Goal: Task Accomplishment & Management: Use online tool/utility

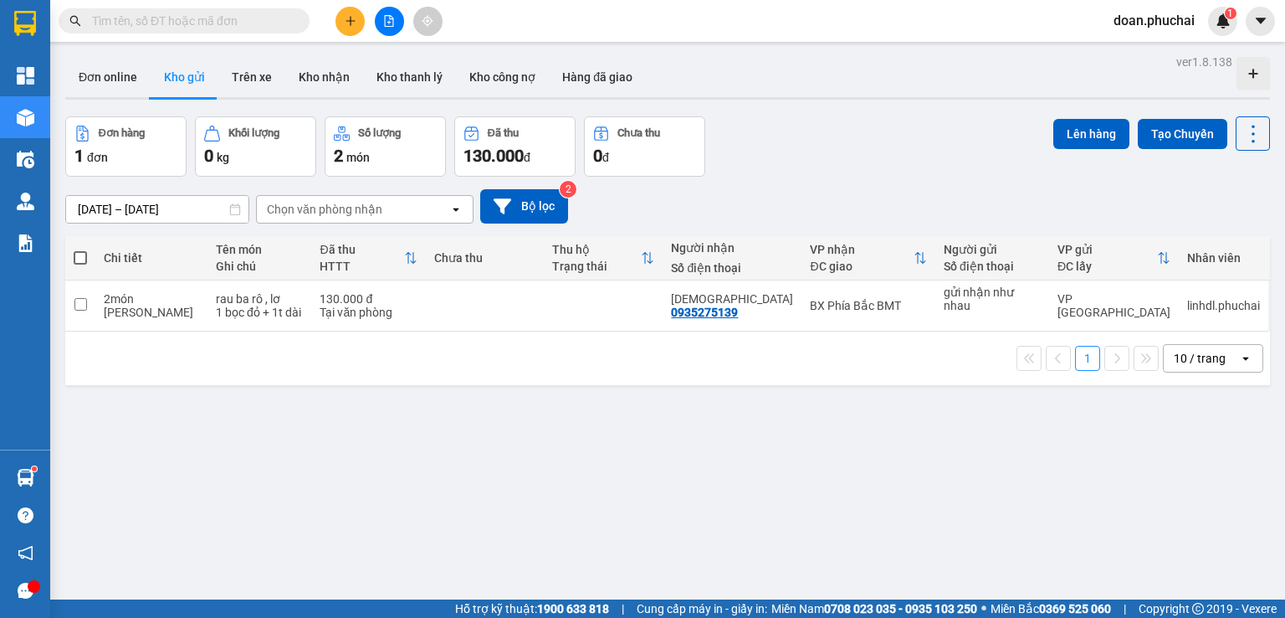
click at [385, 21] on icon "file-add" at bounding box center [389, 21] width 9 height 12
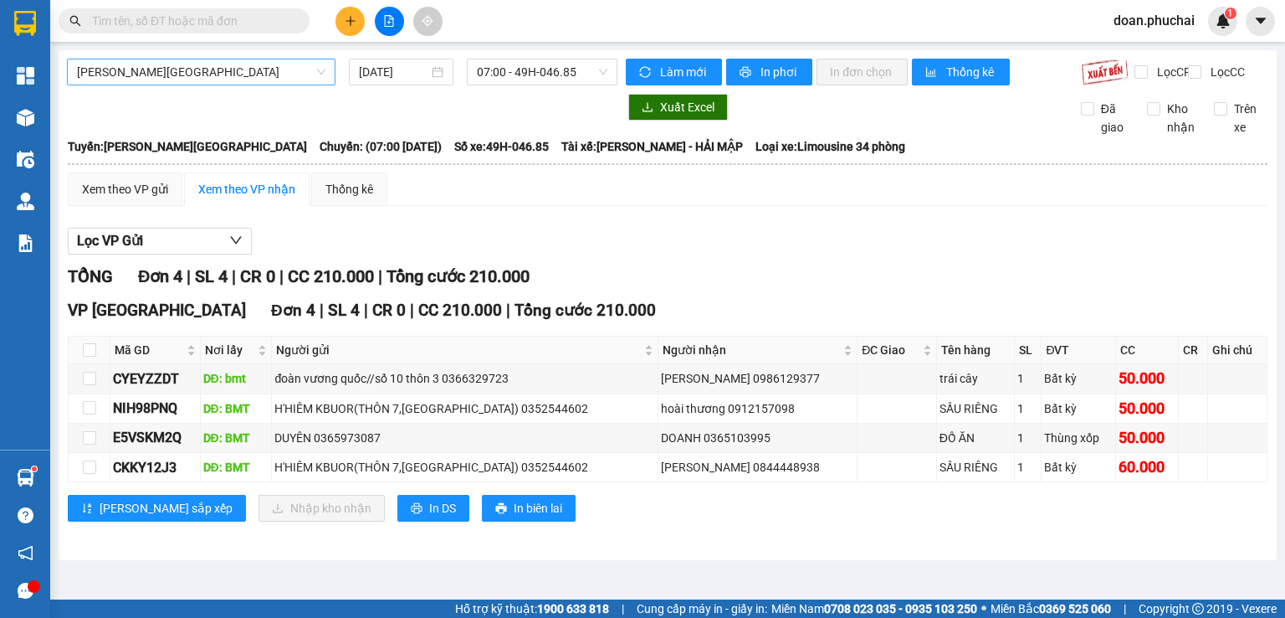
click at [149, 84] on span "[PERSON_NAME][GEOGRAPHIC_DATA]" at bounding box center [201, 71] width 249 height 25
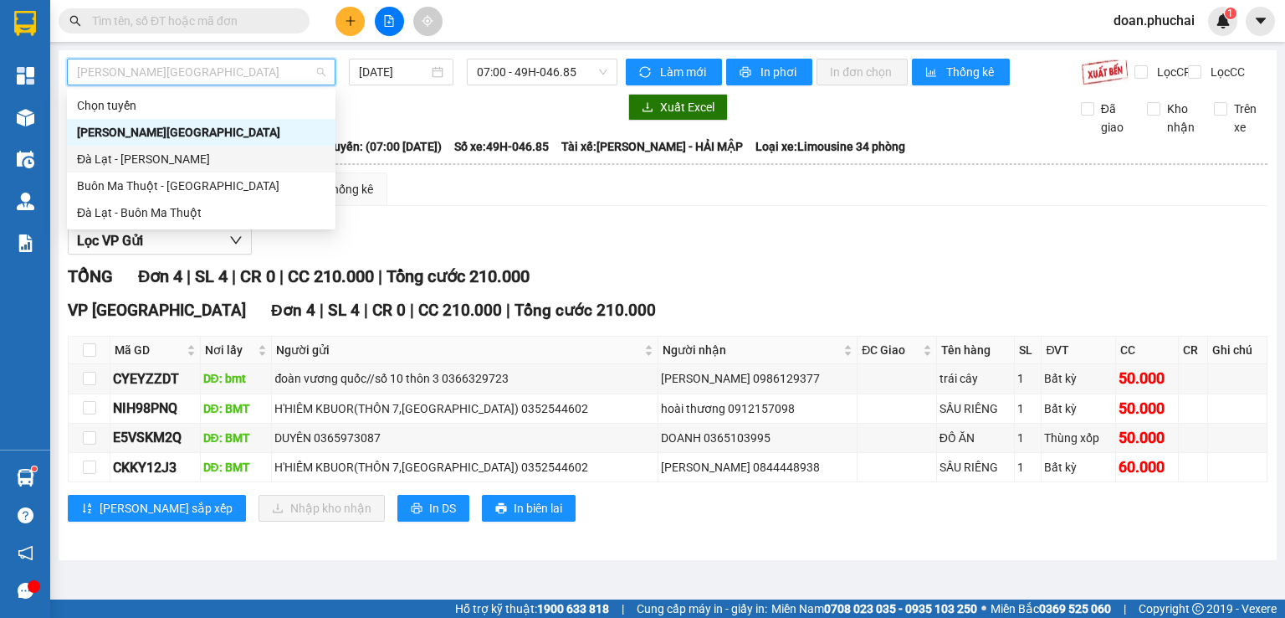
click at [156, 162] on div "Đà Lạt - [PERSON_NAME]" at bounding box center [201, 159] width 249 height 18
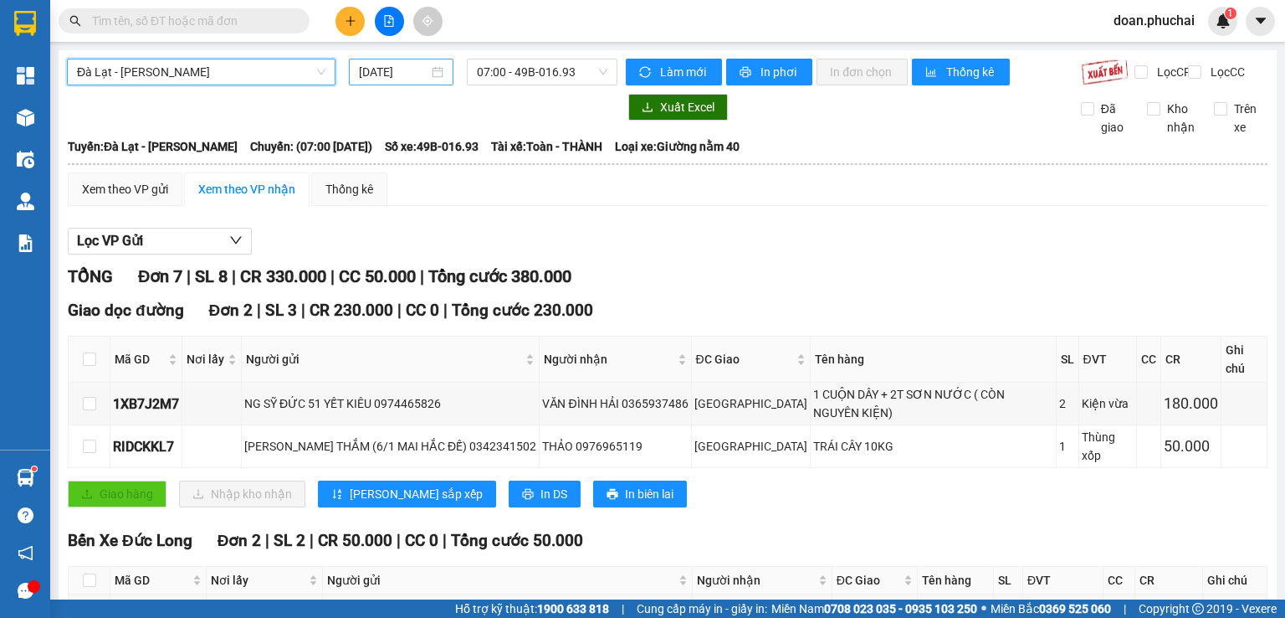
click at [398, 59] on div "[DATE]" at bounding box center [401, 72] width 104 height 27
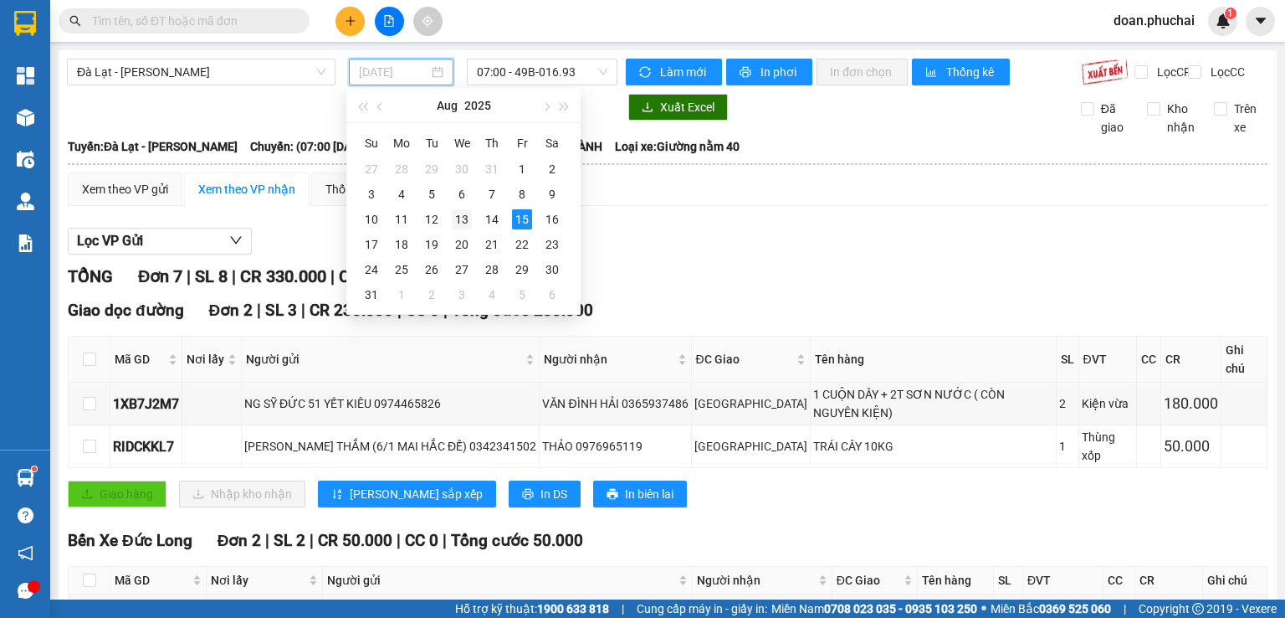
click at [464, 217] on div "13" at bounding box center [462, 219] width 20 height 20
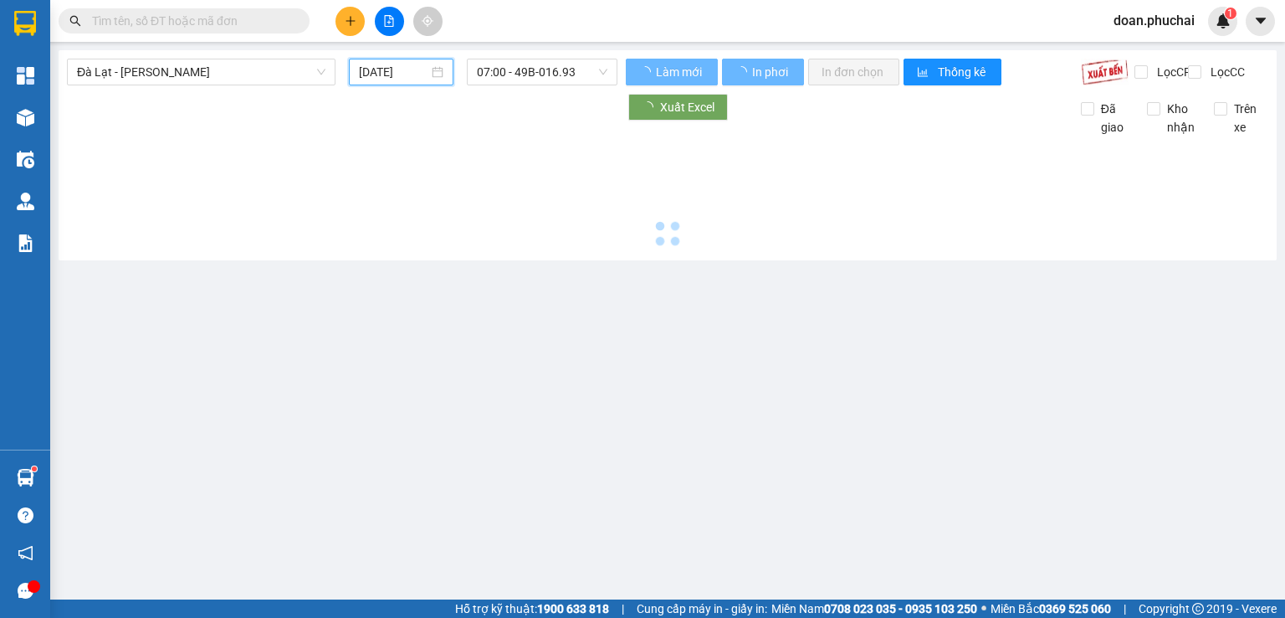
type input "[DATE]"
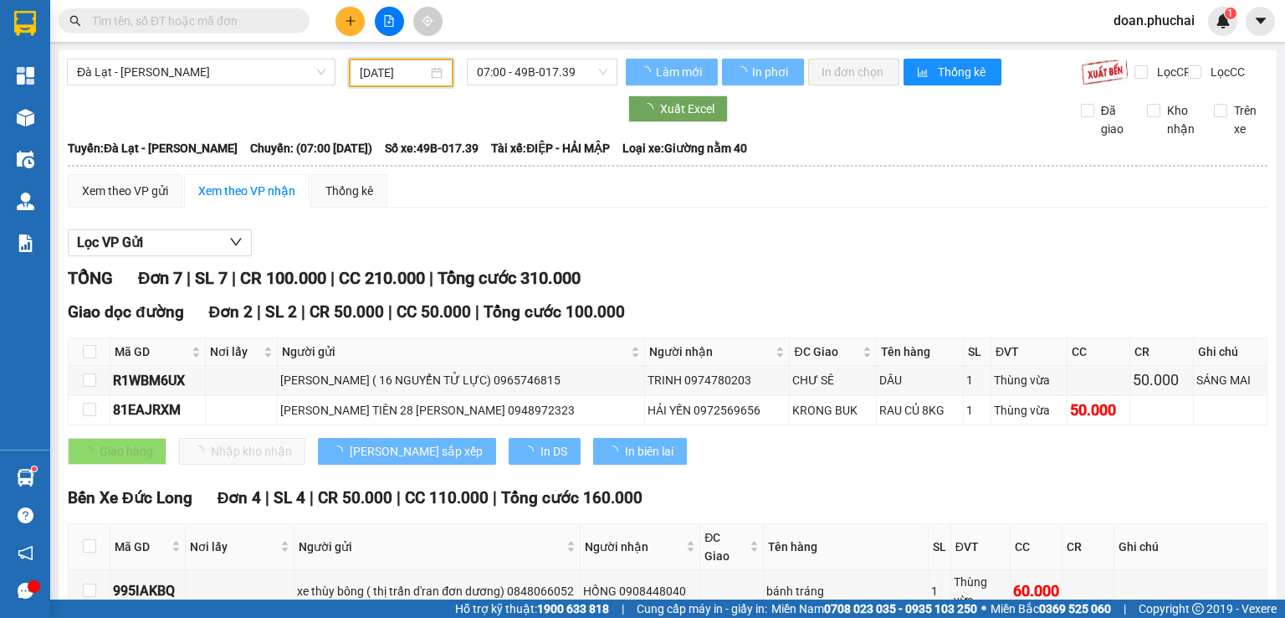
click at [521, 78] on span "07:00 - 49B-017.39" at bounding box center [542, 71] width 131 height 25
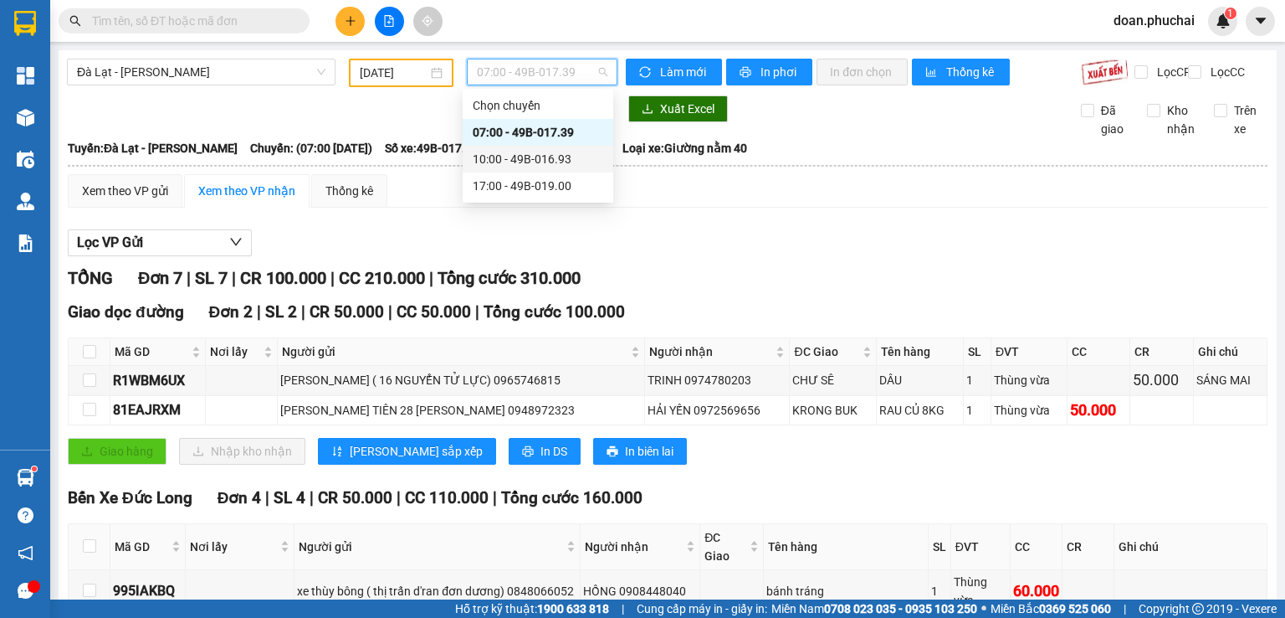
click at [542, 160] on div "10:00 - 49B-016.93" at bounding box center [538, 159] width 131 height 18
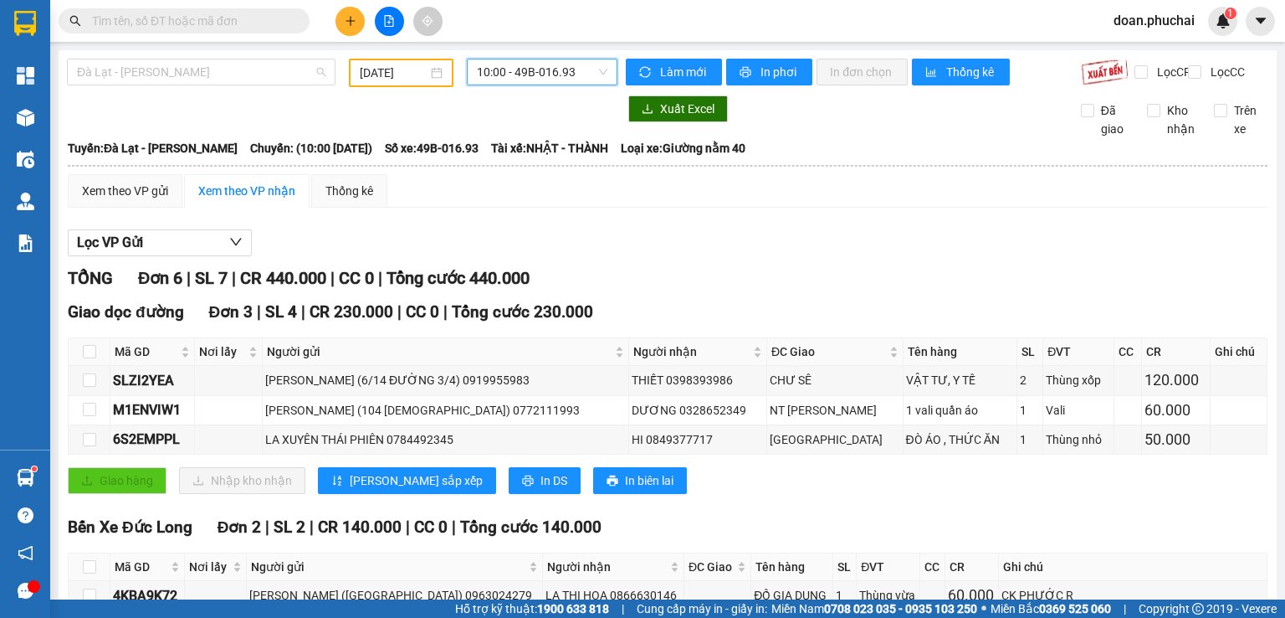
drag, startPoint x: 181, startPoint y: 70, endPoint x: 167, endPoint y: 103, distance: 35.3
click at [180, 70] on span "Đà Lạt - [PERSON_NAME]" at bounding box center [201, 71] width 249 height 25
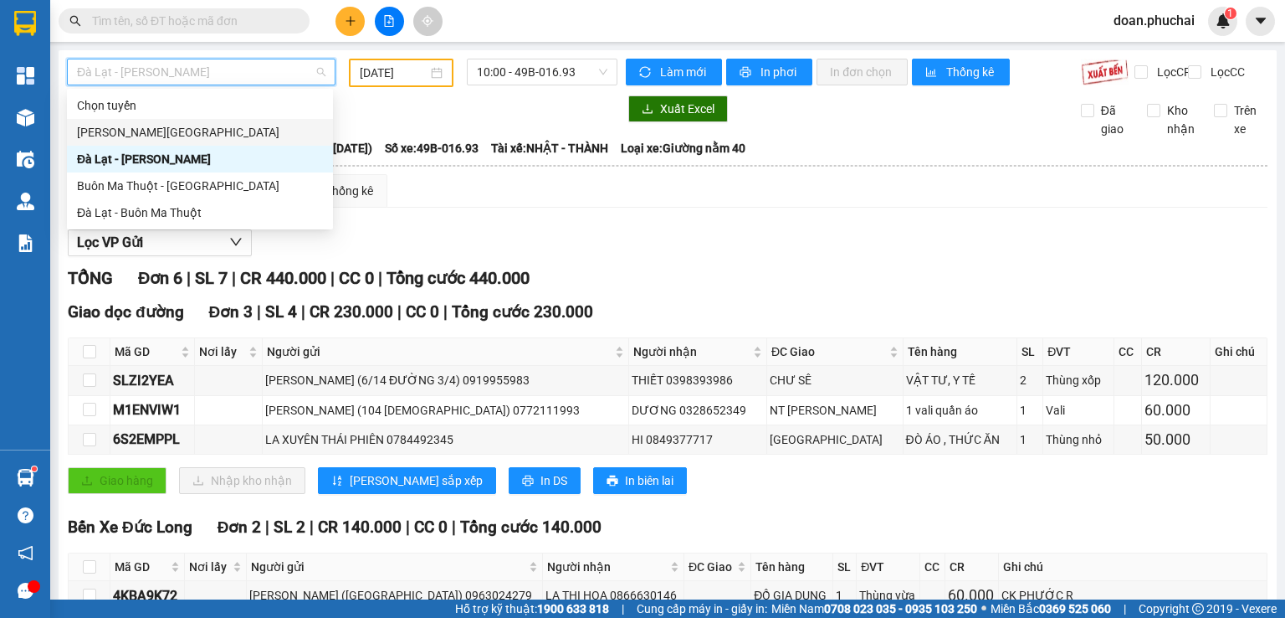
click at [142, 132] on div "[PERSON_NAME][GEOGRAPHIC_DATA]" at bounding box center [200, 132] width 246 height 18
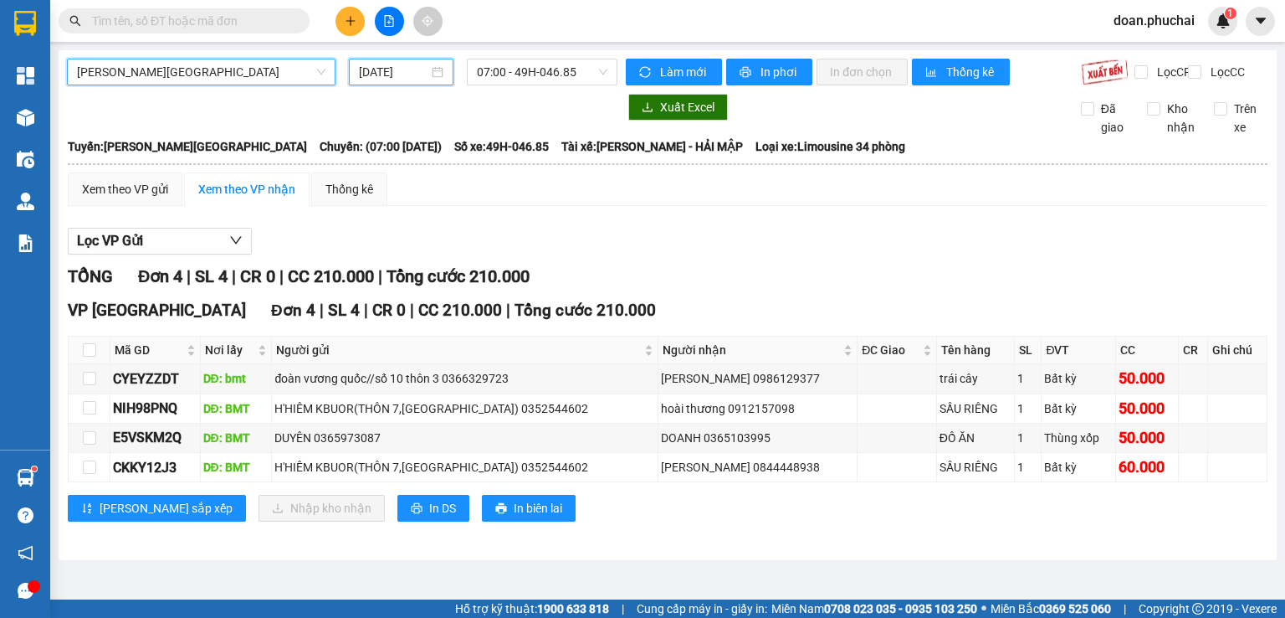
click at [377, 74] on input "[DATE]" at bounding box center [393, 72] width 69 height 18
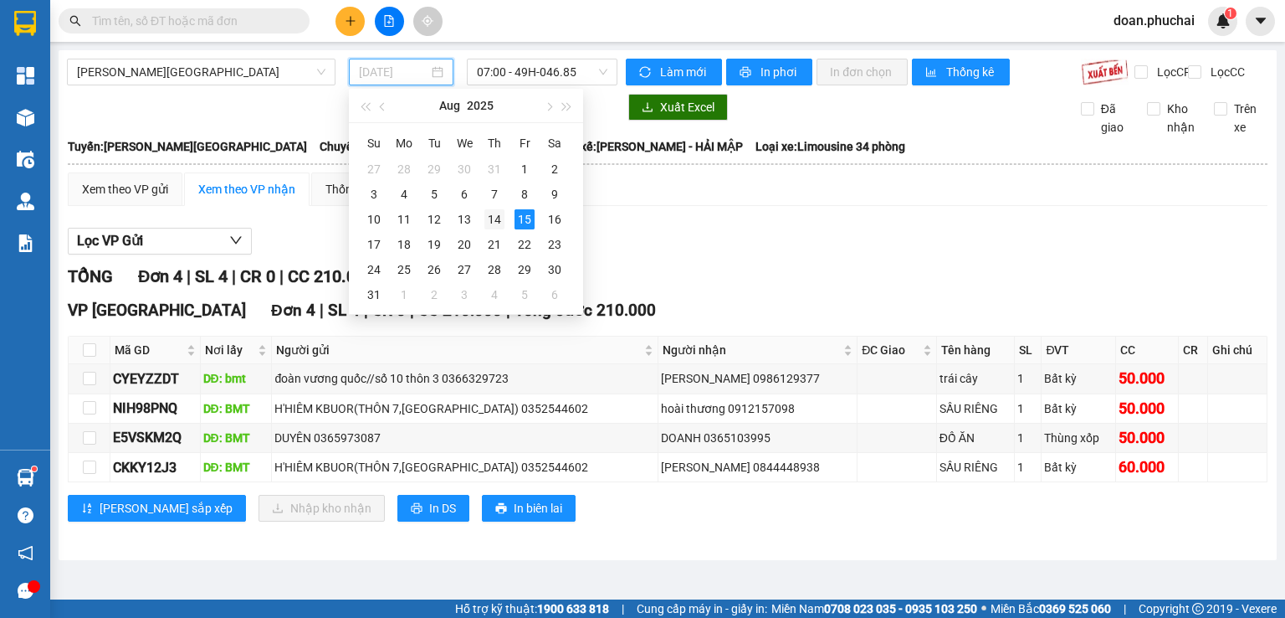
click at [492, 215] on div "14" at bounding box center [495, 219] width 20 height 20
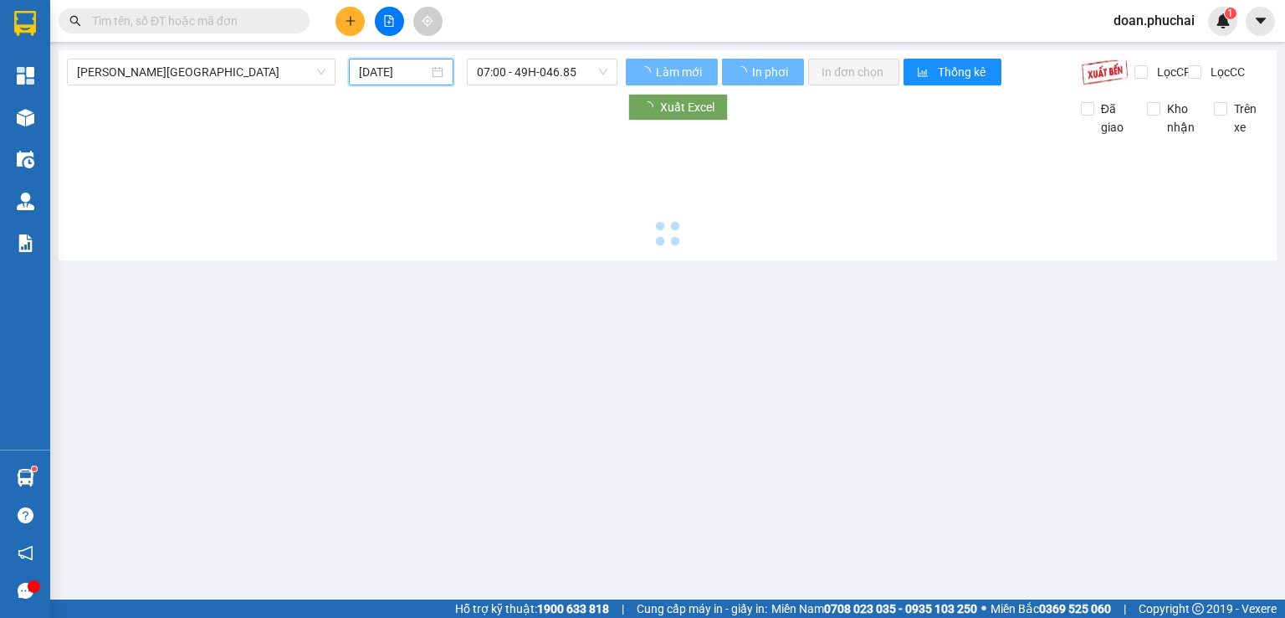
type input "[DATE]"
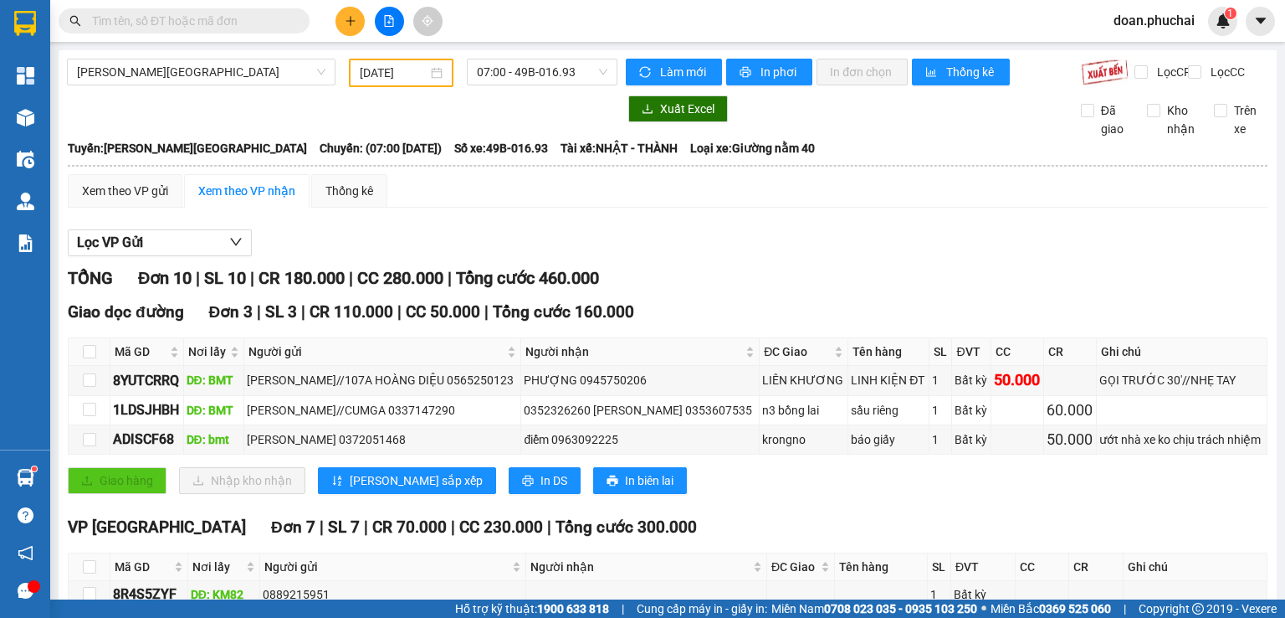
click at [259, 56] on div "[PERSON_NAME] - [GEOGRAPHIC_DATA] [DATE] 07:00 - 49B-016.93 Làm mới In phơi In …" at bounding box center [668, 455] width 1218 height 810
click at [155, 63] on span "[PERSON_NAME][GEOGRAPHIC_DATA]" at bounding box center [201, 71] width 249 height 25
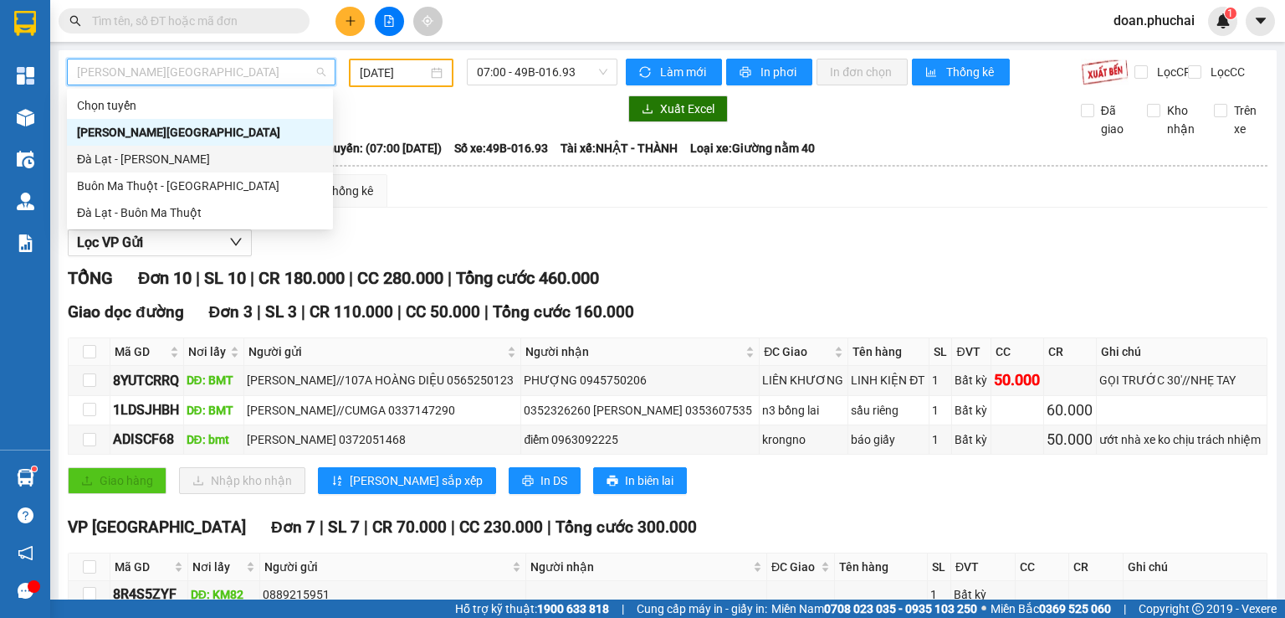
click at [153, 156] on div "Đà Lạt - [PERSON_NAME]" at bounding box center [200, 159] width 246 height 18
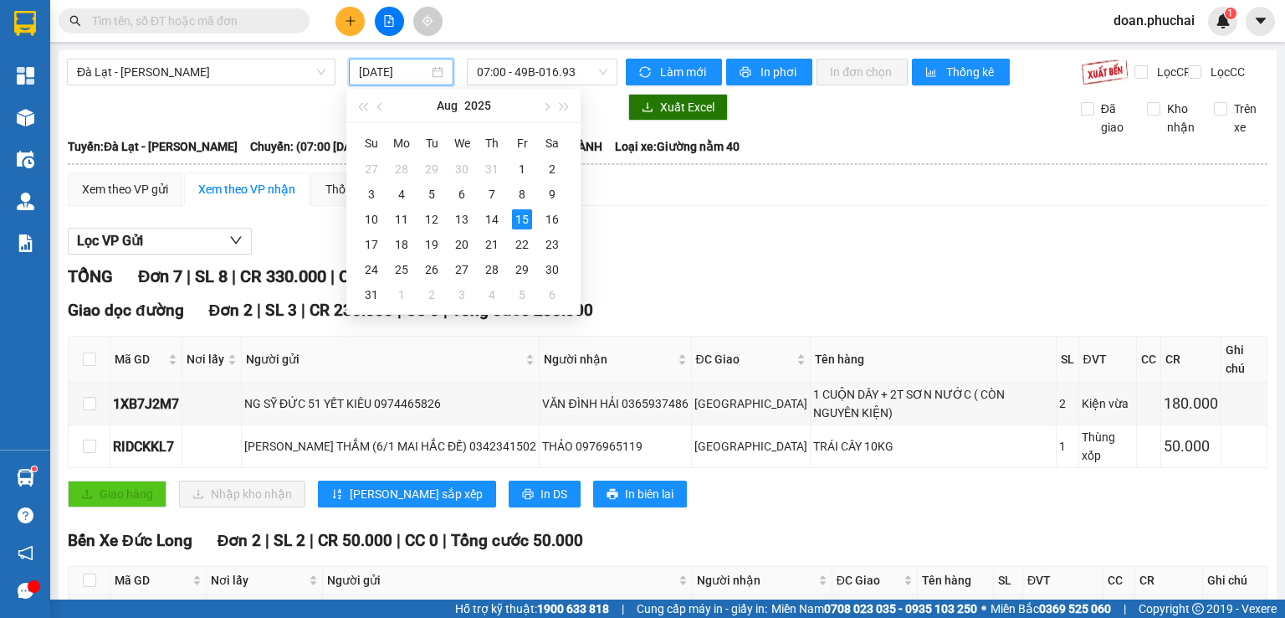
click at [382, 67] on input "[DATE]" at bounding box center [393, 72] width 69 height 18
click at [472, 218] on td "13" at bounding box center [462, 219] width 30 height 25
type input "[DATE]"
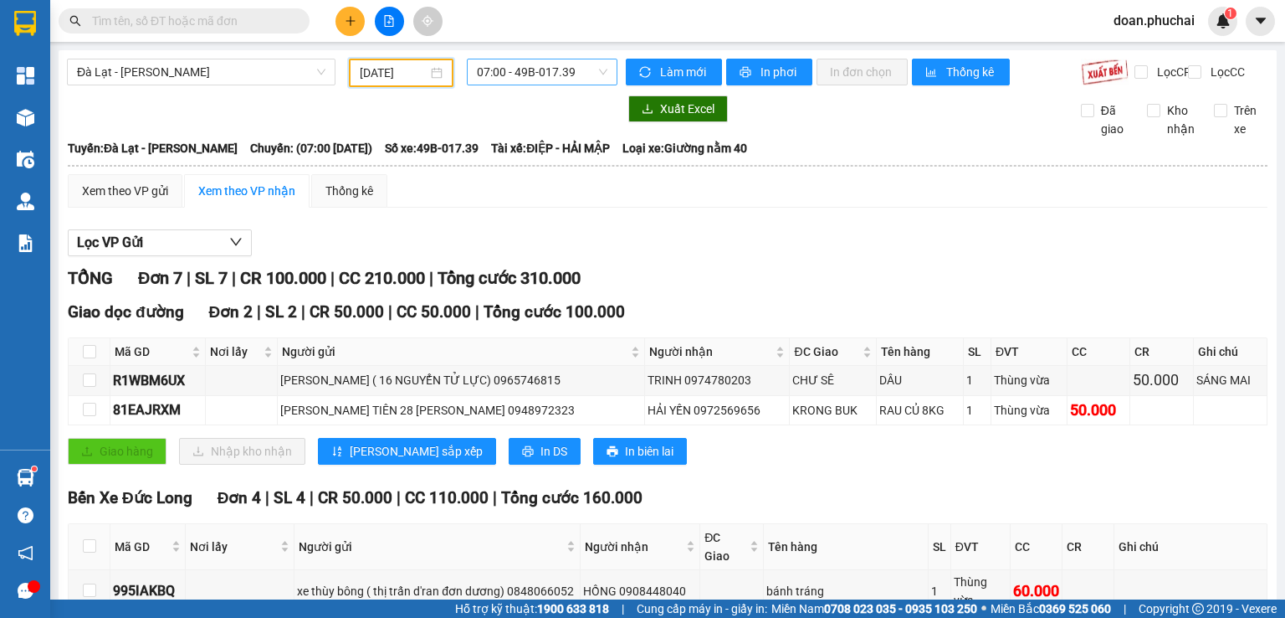
click at [572, 71] on span "07:00 - 49B-017.39" at bounding box center [542, 71] width 131 height 25
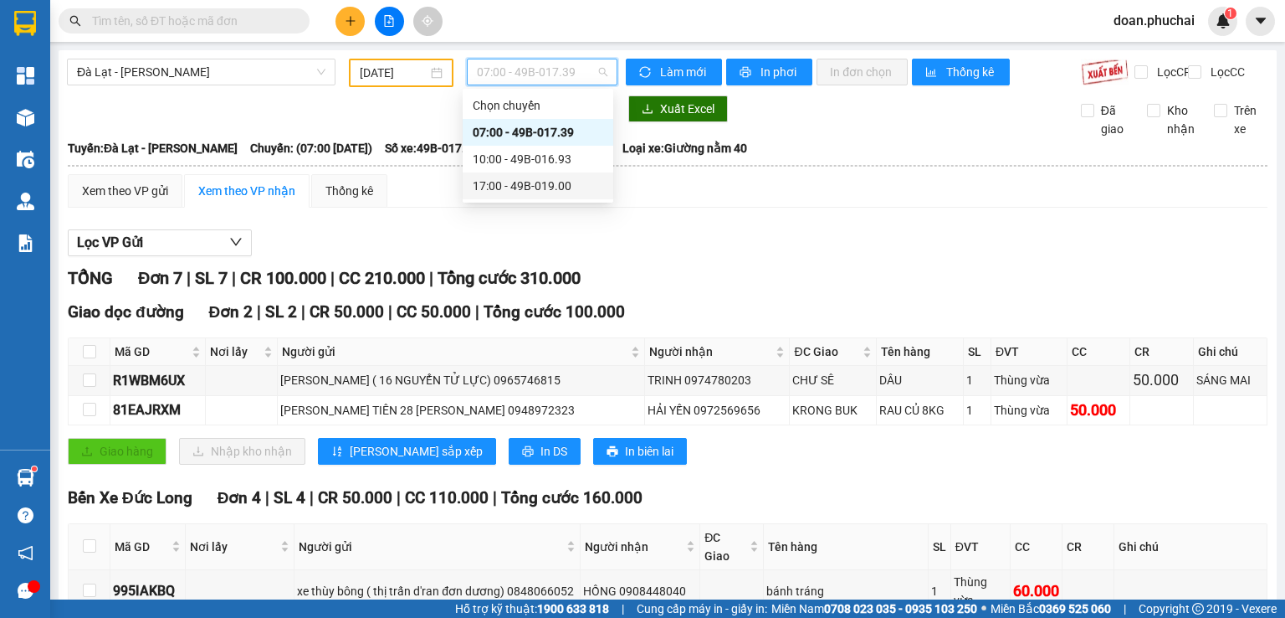
click at [573, 182] on div "17:00 - 49B-019.00" at bounding box center [538, 186] width 131 height 18
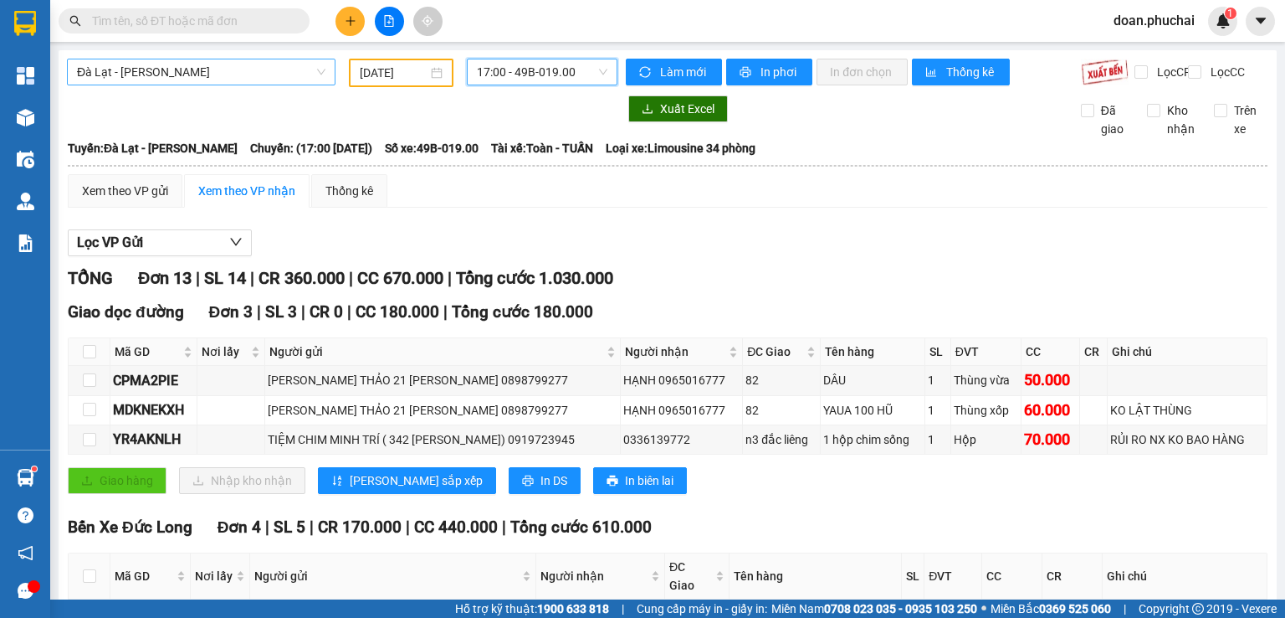
click at [208, 71] on span "Đà Lạt - [PERSON_NAME]" at bounding box center [201, 71] width 249 height 25
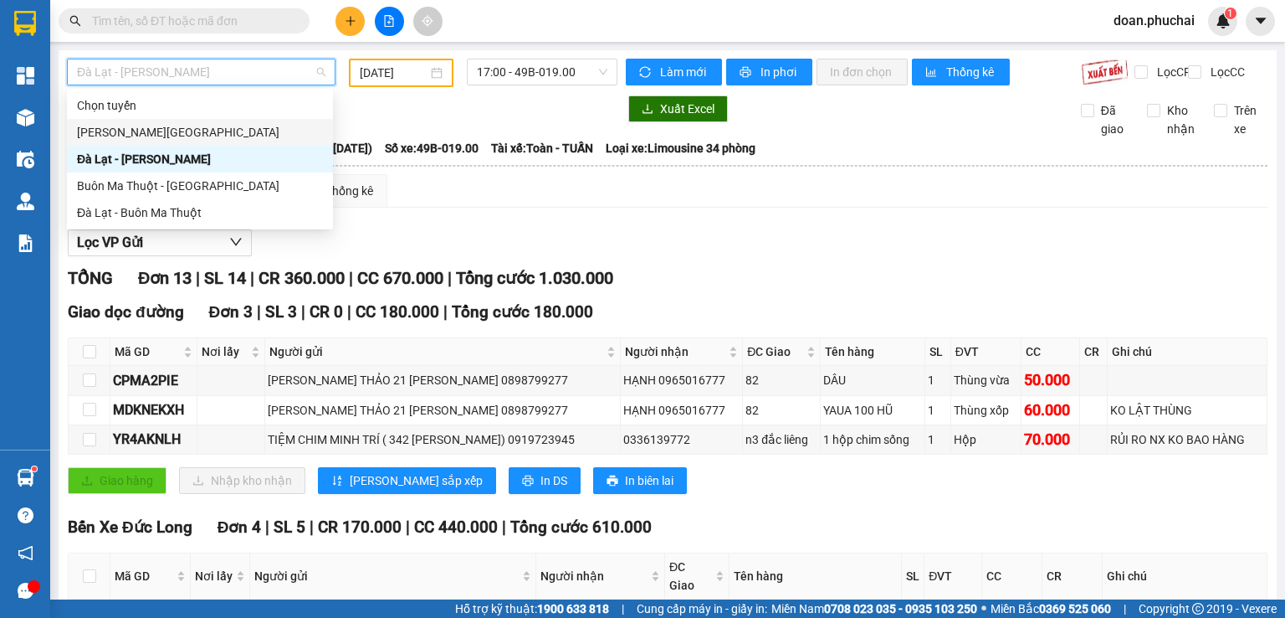
click at [171, 137] on div "[PERSON_NAME][GEOGRAPHIC_DATA]" at bounding box center [200, 132] width 246 height 18
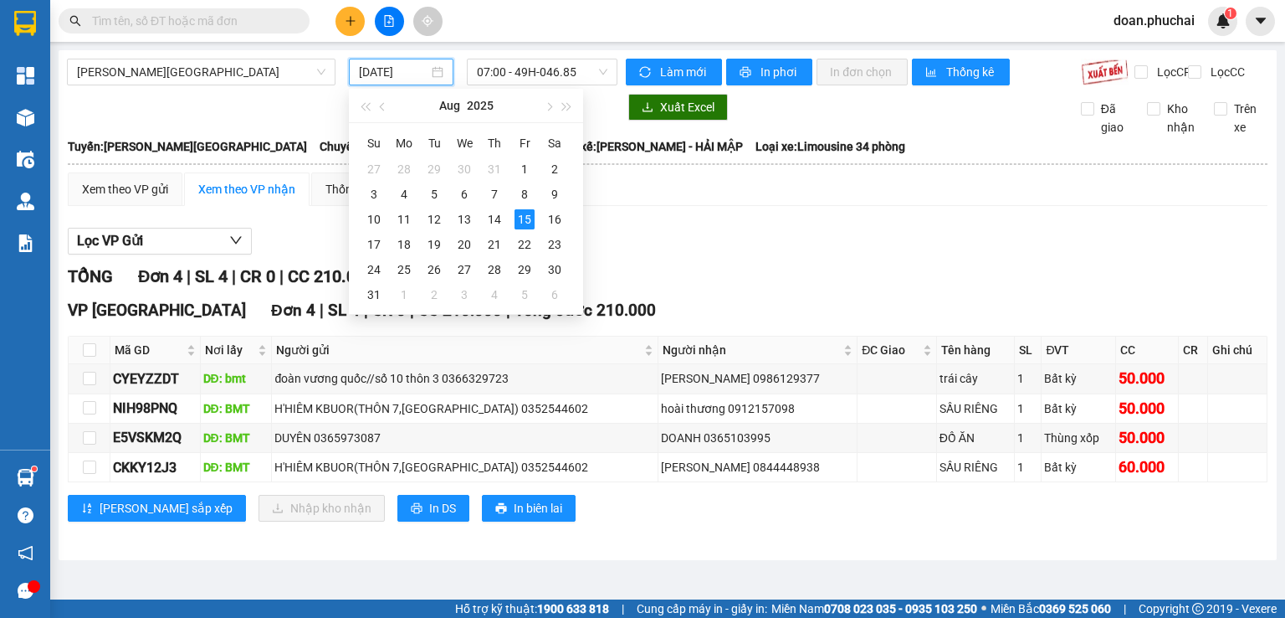
click at [377, 64] on input "[DATE]" at bounding box center [393, 72] width 69 height 18
click at [495, 221] on div "14" at bounding box center [495, 219] width 20 height 20
type input "[DATE]"
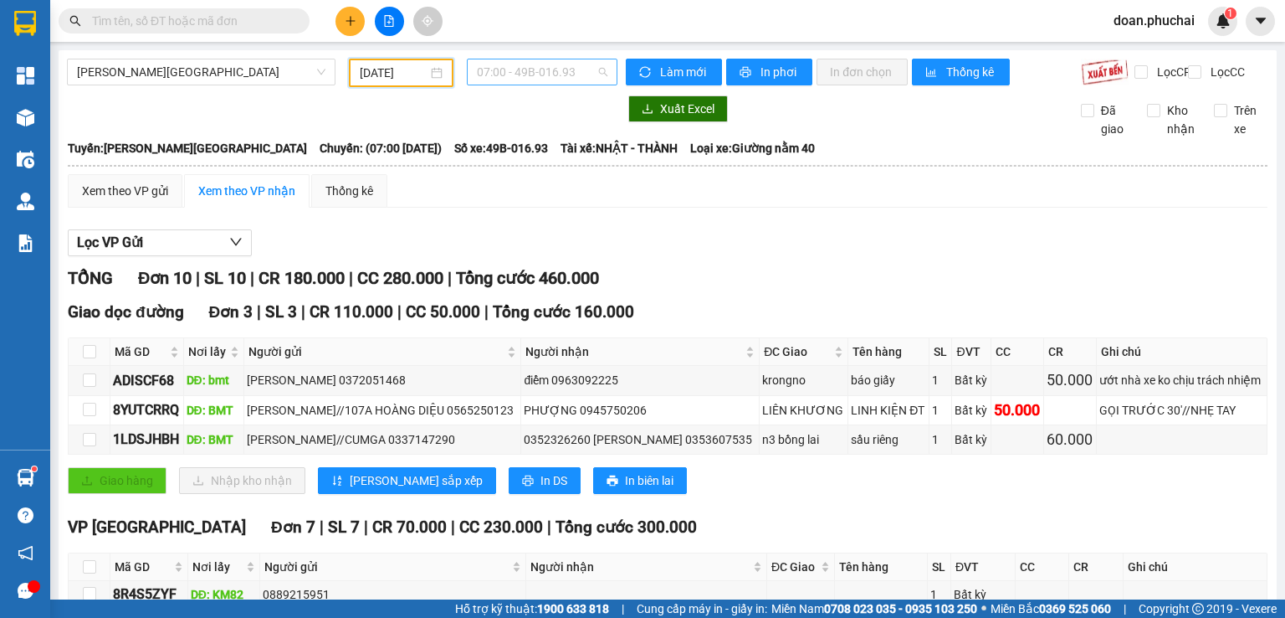
click at [586, 81] on span "07:00 - 49B-016.93" at bounding box center [542, 71] width 131 height 25
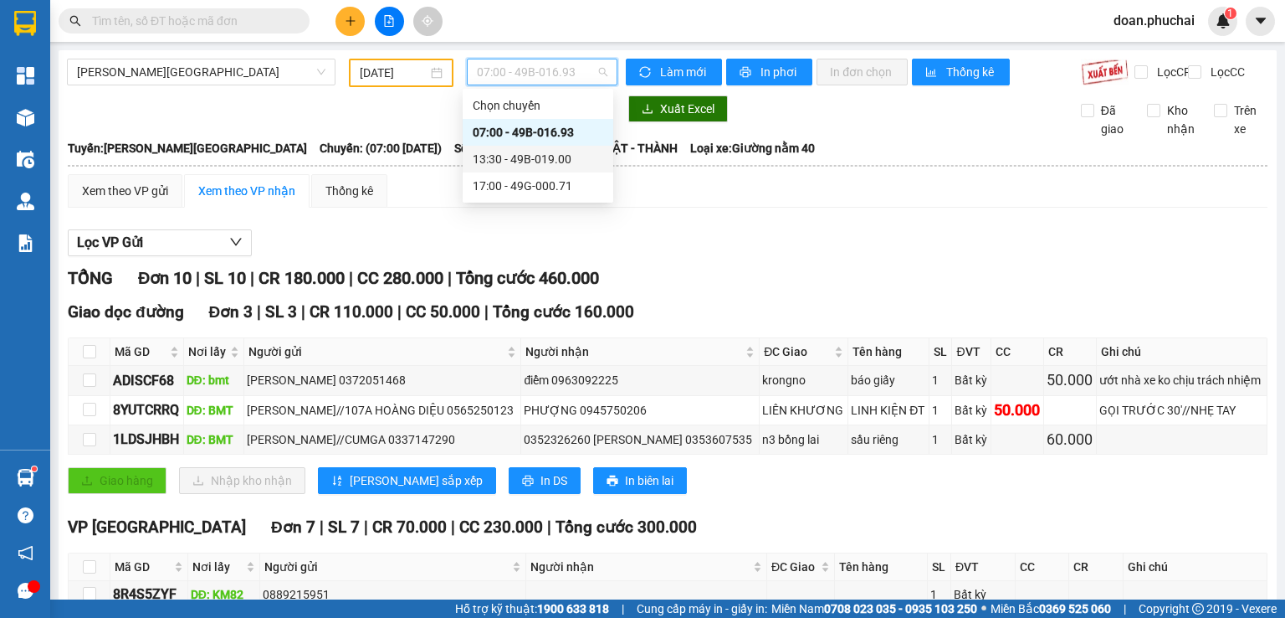
click at [585, 158] on div "13:30 - 49B-019.00" at bounding box center [538, 159] width 131 height 18
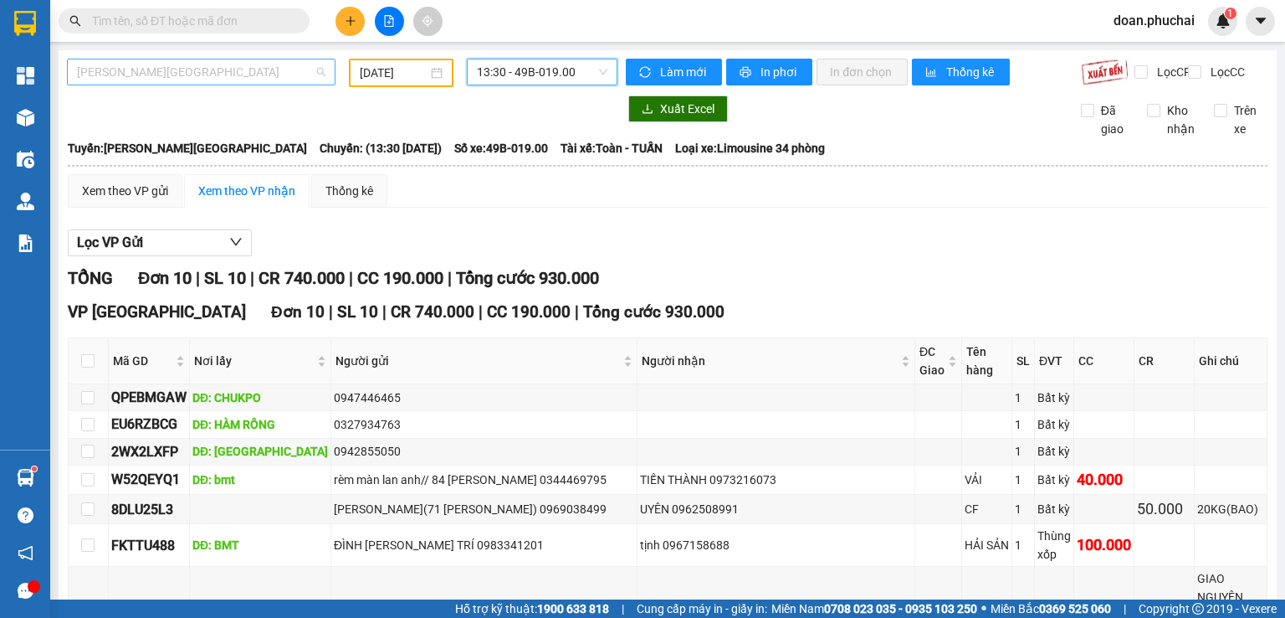
click at [185, 72] on span "[PERSON_NAME][GEOGRAPHIC_DATA]" at bounding box center [201, 71] width 249 height 25
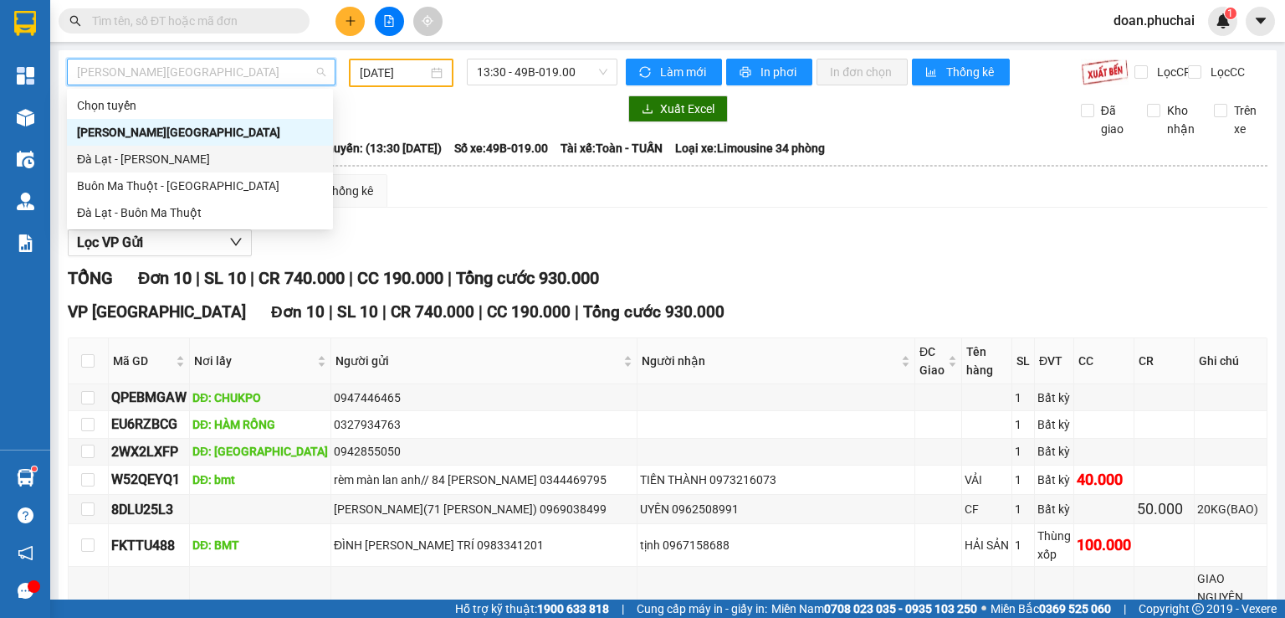
click at [147, 153] on div "Đà Lạt - [PERSON_NAME]" at bounding box center [200, 159] width 246 height 18
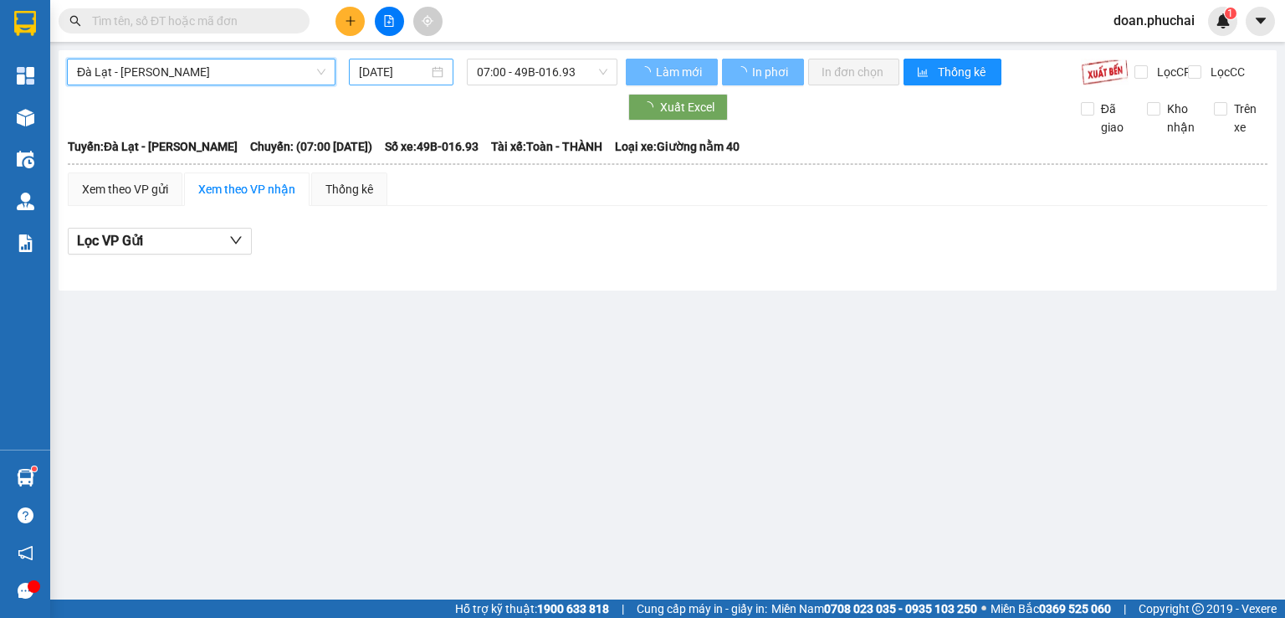
click at [383, 72] on input "[DATE]" at bounding box center [393, 72] width 69 height 18
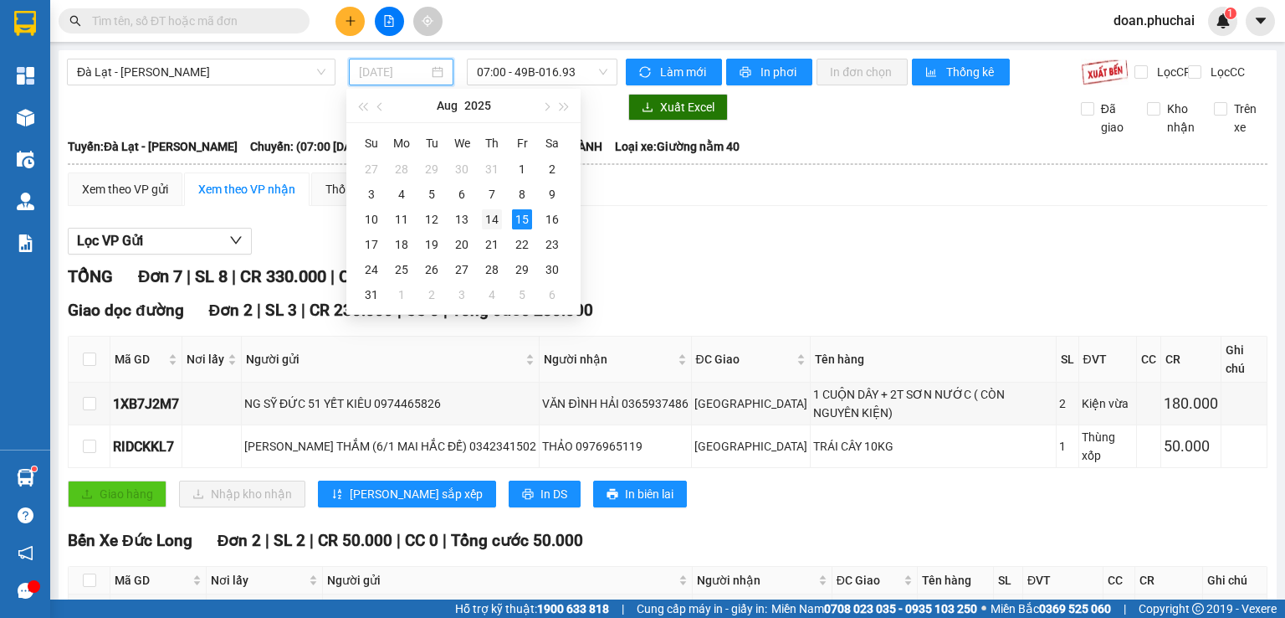
click at [495, 214] on div "14" at bounding box center [492, 219] width 20 height 20
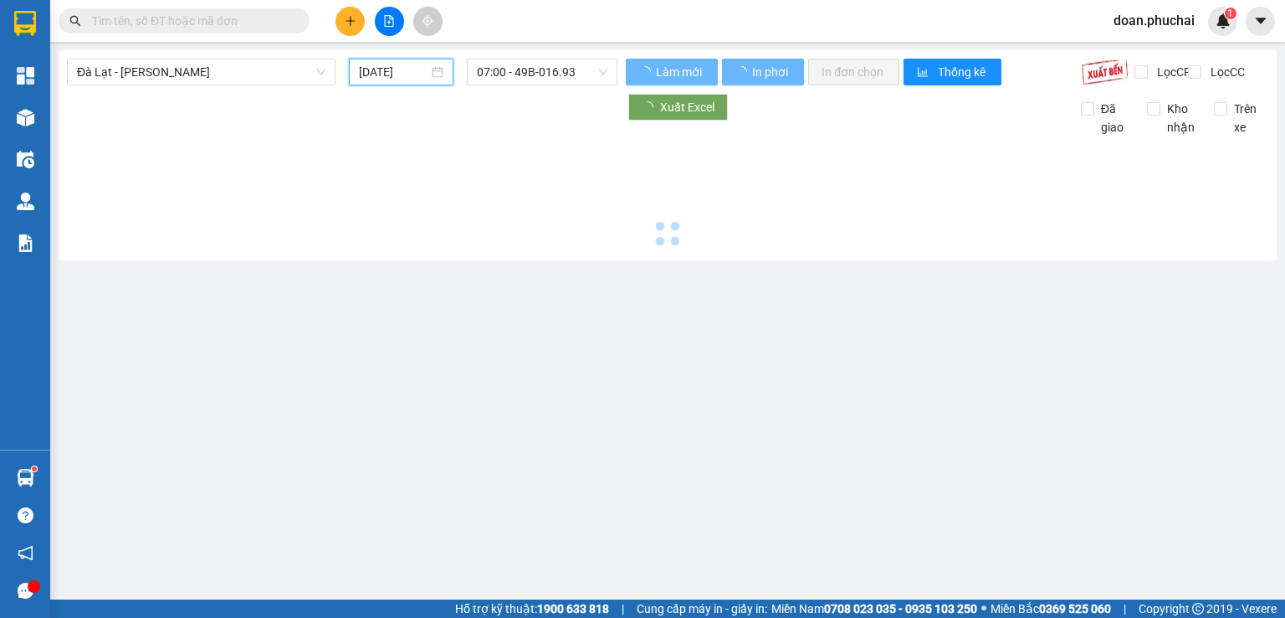
type input "[DATE]"
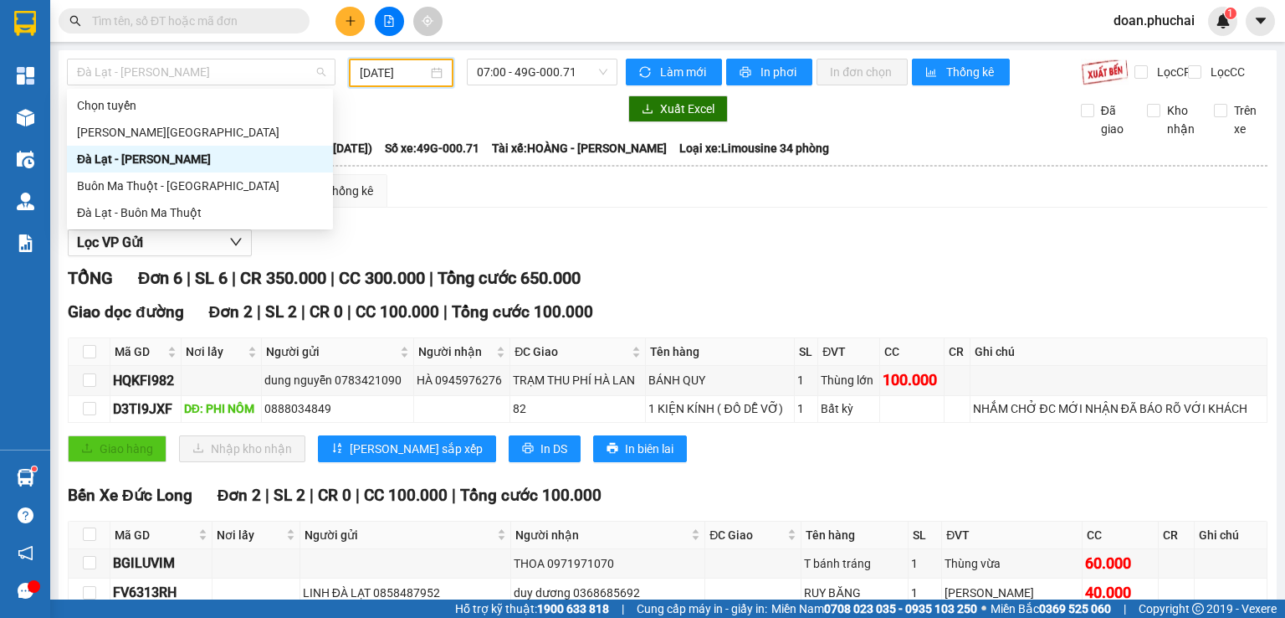
drag, startPoint x: 196, startPoint y: 73, endPoint x: 137, endPoint y: 148, distance: 95.4
click at [194, 79] on span "Đà Lạt - [PERSON_NAME]" at bounding box center [201, 71] width 249 height 25
click at [135, 146] on div "Đà Lạt - [PERSON_NAME]" at bounding box center [200, 159] width 266 height 27
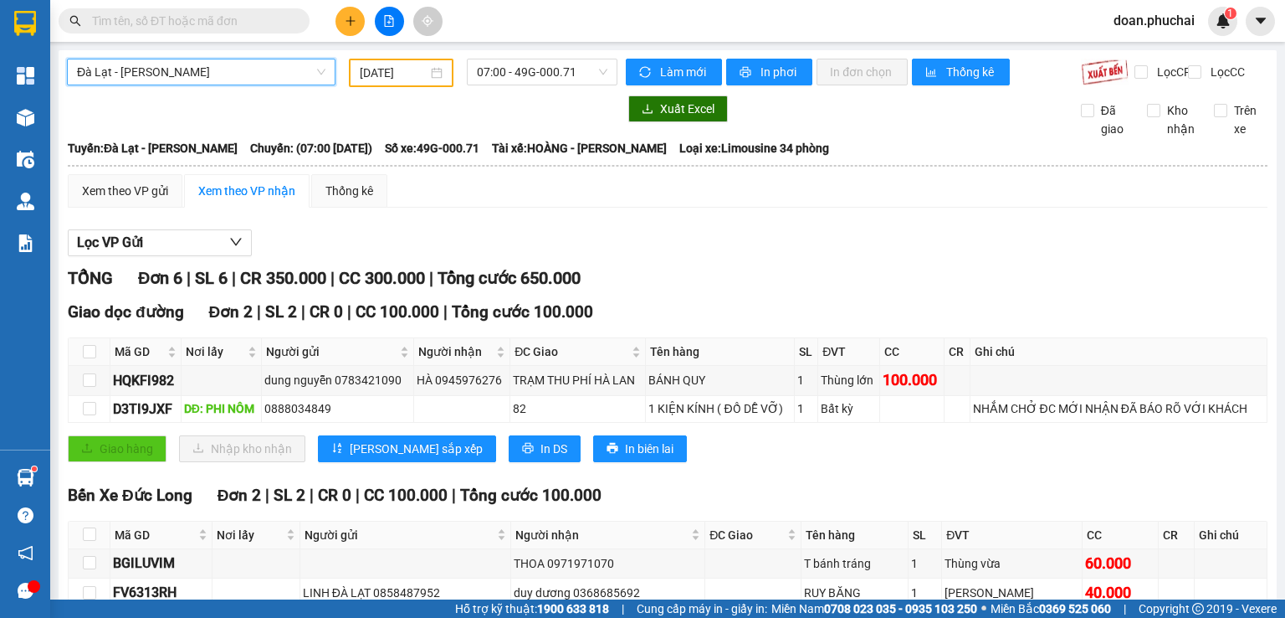
click at [424, 64] on div "[DATE]" at bounding box center [401, 73] width 82 height 18
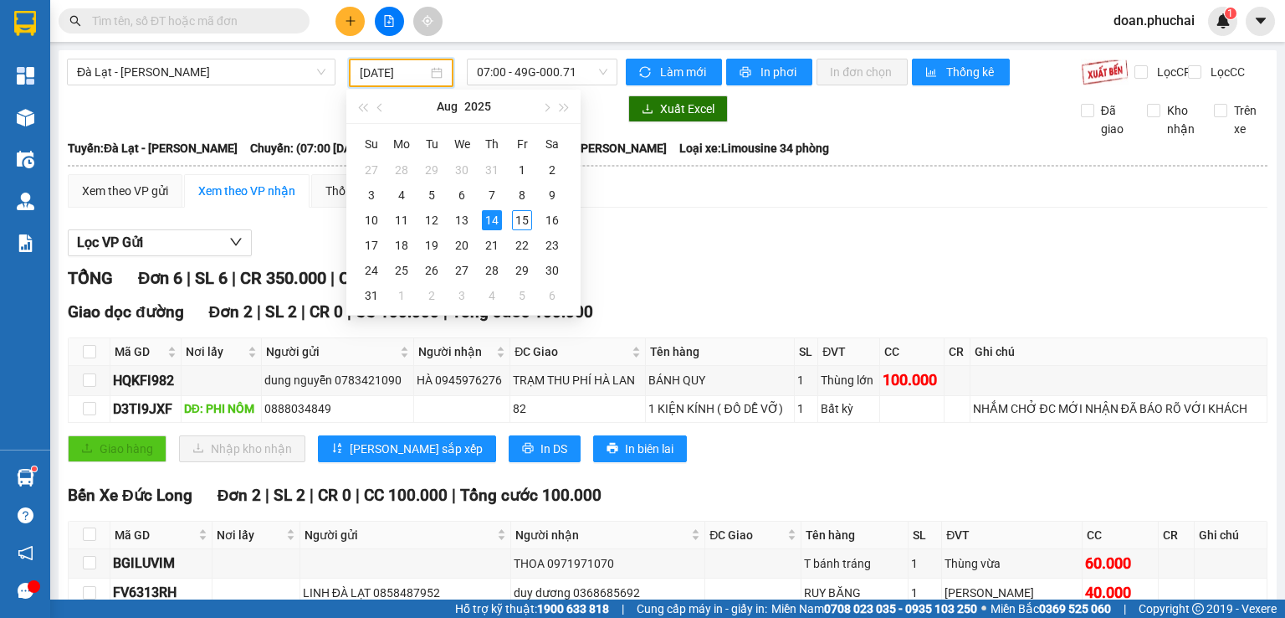
drag, startPoint x: 244, startPoint y: 74, endPoint x: 188, endPoint y: 155, distance: 98.6
click at [244, 74] on span "Đà Lạt - [PERSON_NAME]" at bounding box center [201, 71] width 249 height 25
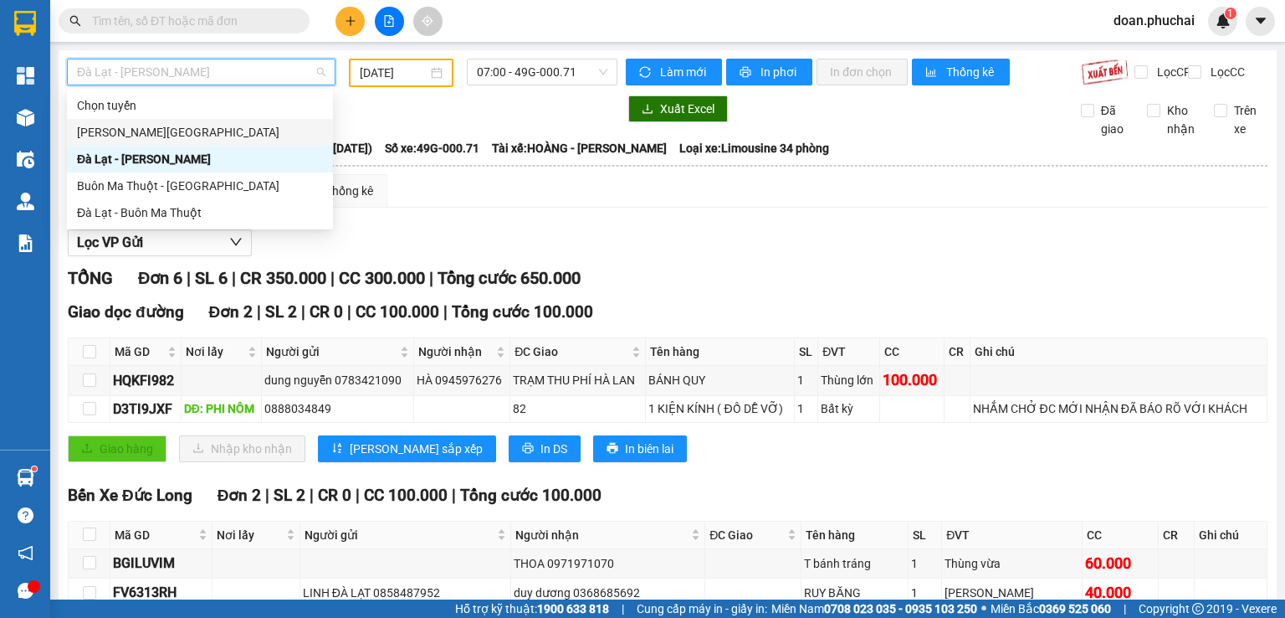
click at [143, 133] on div "[PERSON_NAME][GEOGRAPHIC_DATA]" at bounding box center [200, 132] width 246 height 18
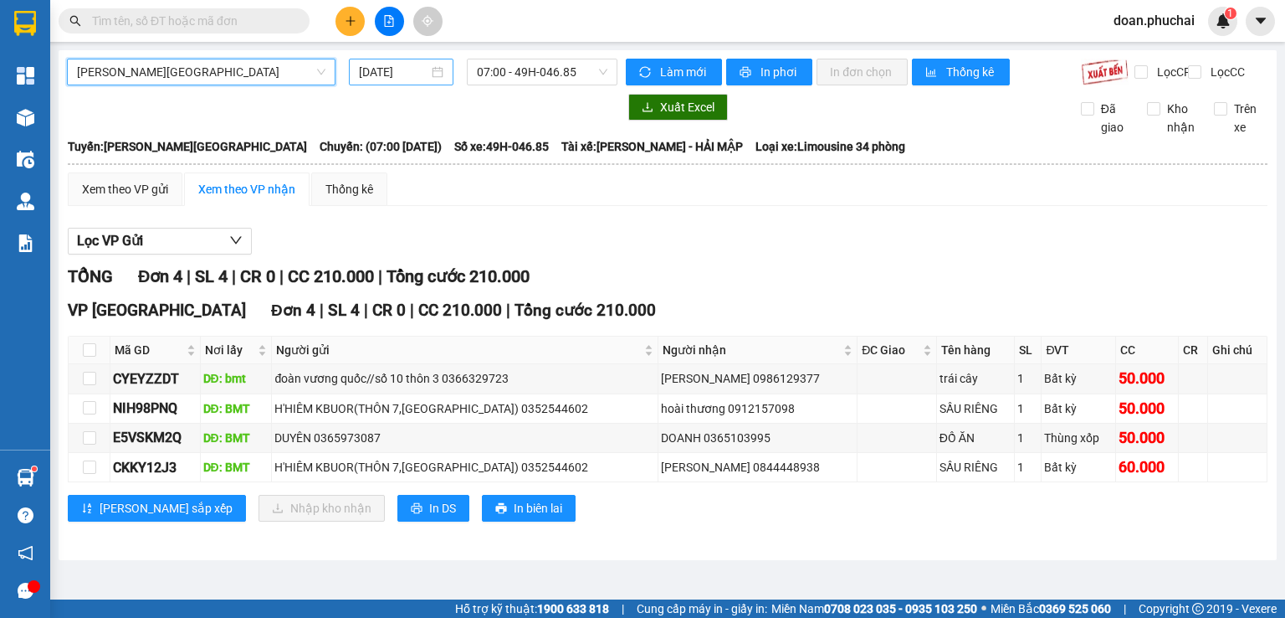
click at [372, 82] on div "[DATE]" at bounding box center [401, 72] width 104 height 27
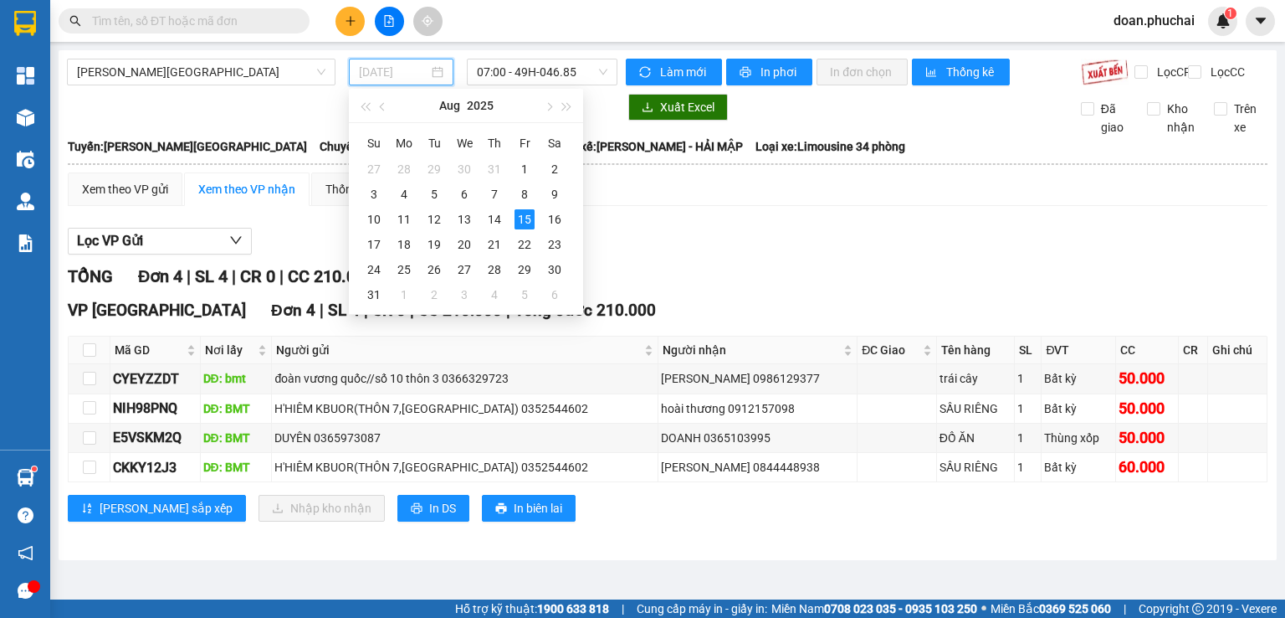
drag, startPoint x: 495, startPoint y: 223, endPoint x: 541, endPoint y: 114, distance: 118.6
click at [497, 222] on div "14" at bounding box center [495, 219] width 20 height 20
type input "[DATE]"
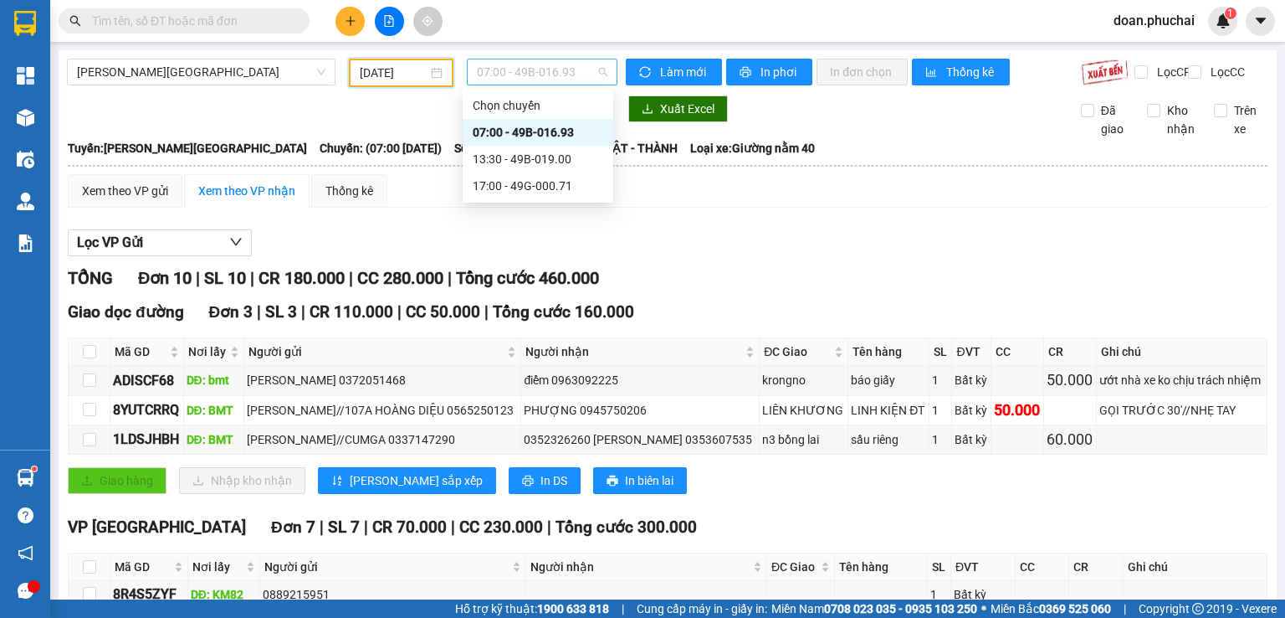
click at [532, 82] on span "07:00 - 49B-016.93" at bounding box center [542, 71] width 131 height 25
click at [544, 182] on div "17:00 - 49G-000.71" at bounding box center [538, 186] width 131 height 18
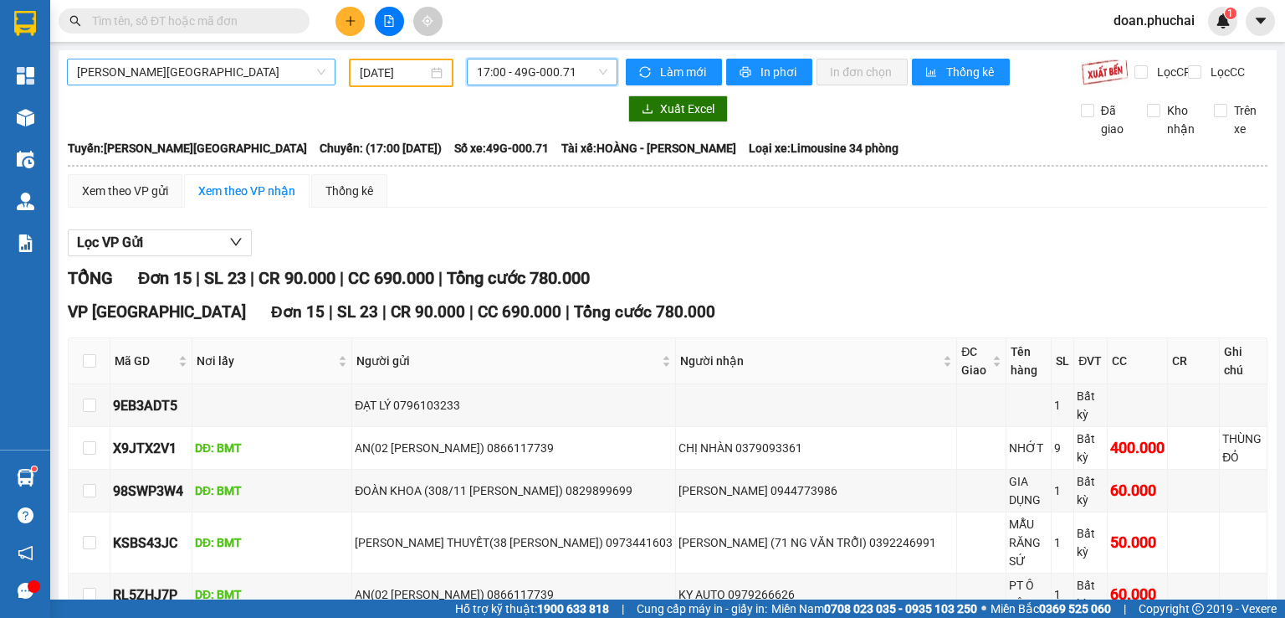
click at [171, 84] on span "[PERSON_NAME][GEOGRAPHIC_DATA]" at bounding box center [201, 71] width 249 height 25
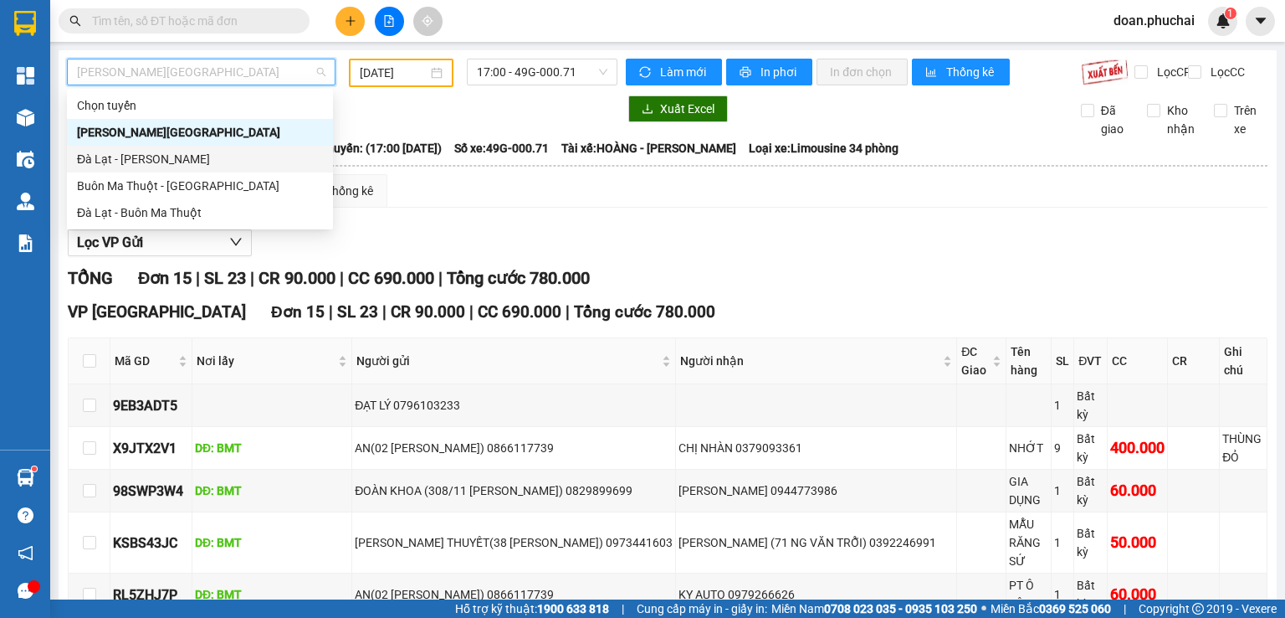
click at [167, 159] on div "Đà Lạt - [PERSON_NAME]" at bounding box center [200, 159] width 246 height 18
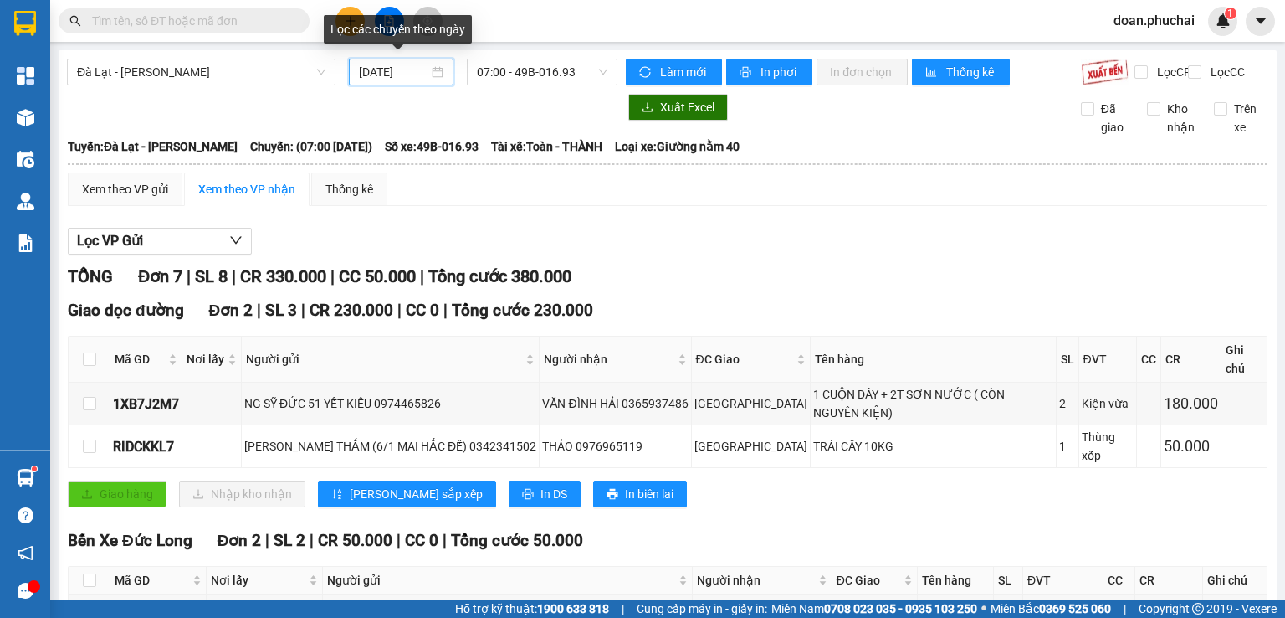
click at [376, 74] on input "[DATE]" at bounding box center [393, 72] width 69 height 18
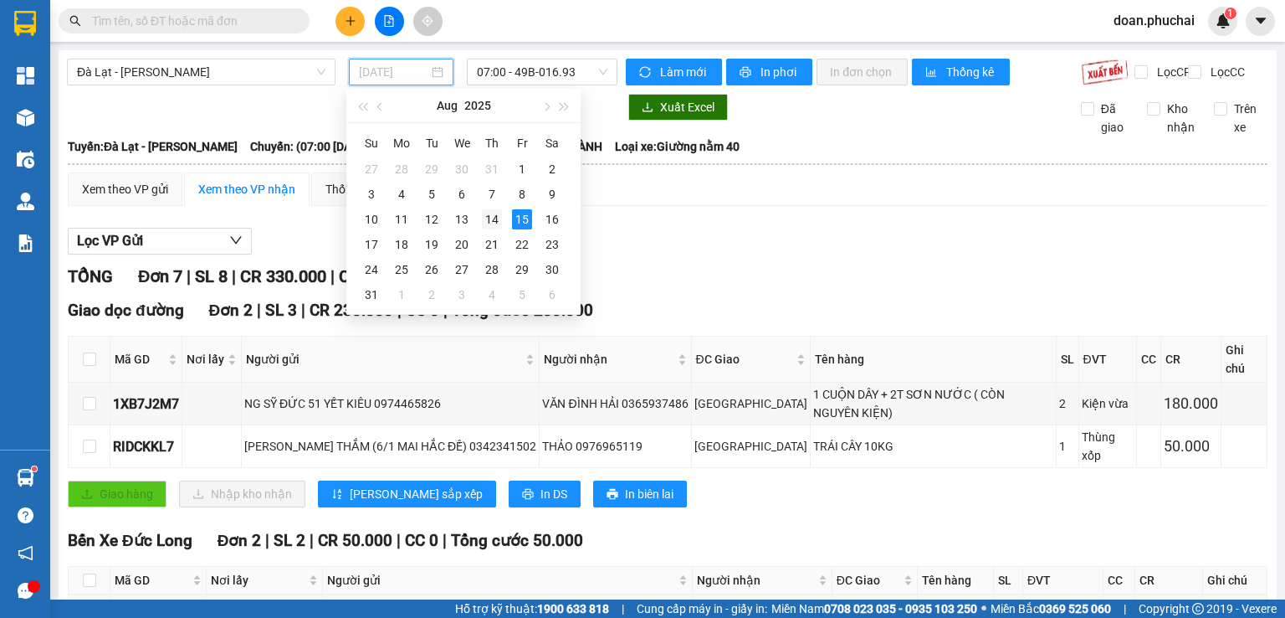
click at [488, 219] on div "14" at bounding box center [492, 219] width 20 height 20
type input "[DATE]"
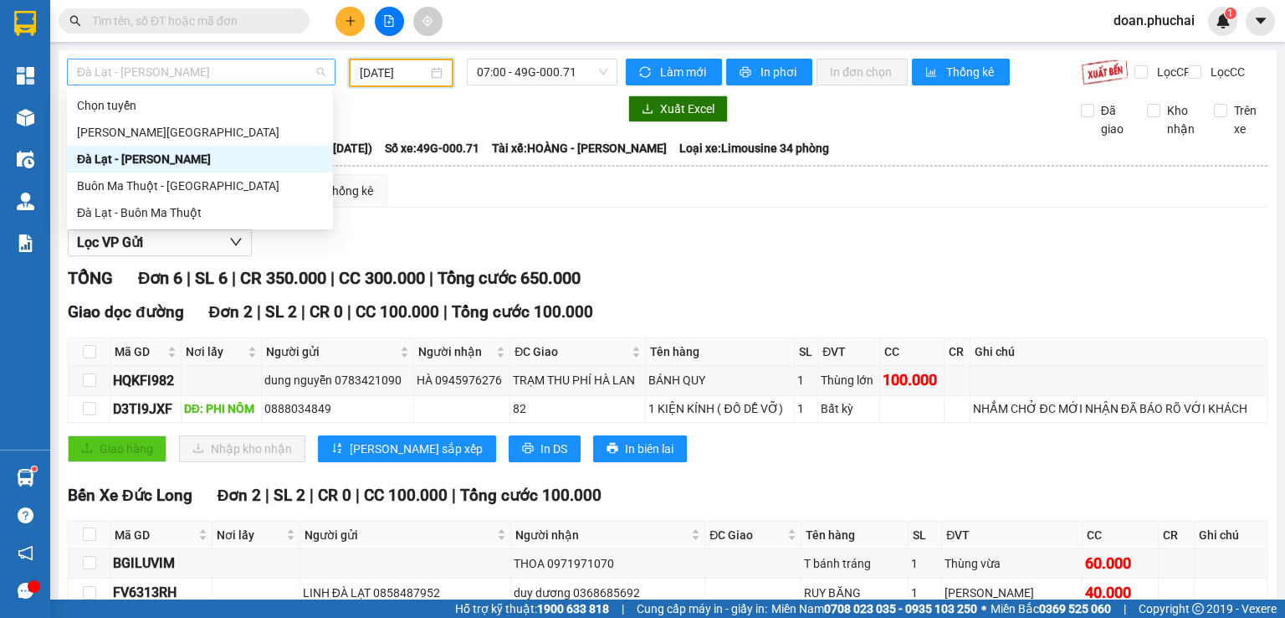
click at [274, 76] on span "Đà Lạt - [PERSON_NAME]" at bounding box center [201, 71] width 249 height 25
click at [155, 135] on div "[PERSON_NAME][GEOGRAPHIC_DATA]" at bounding box center [200, 132] width 246 height 18
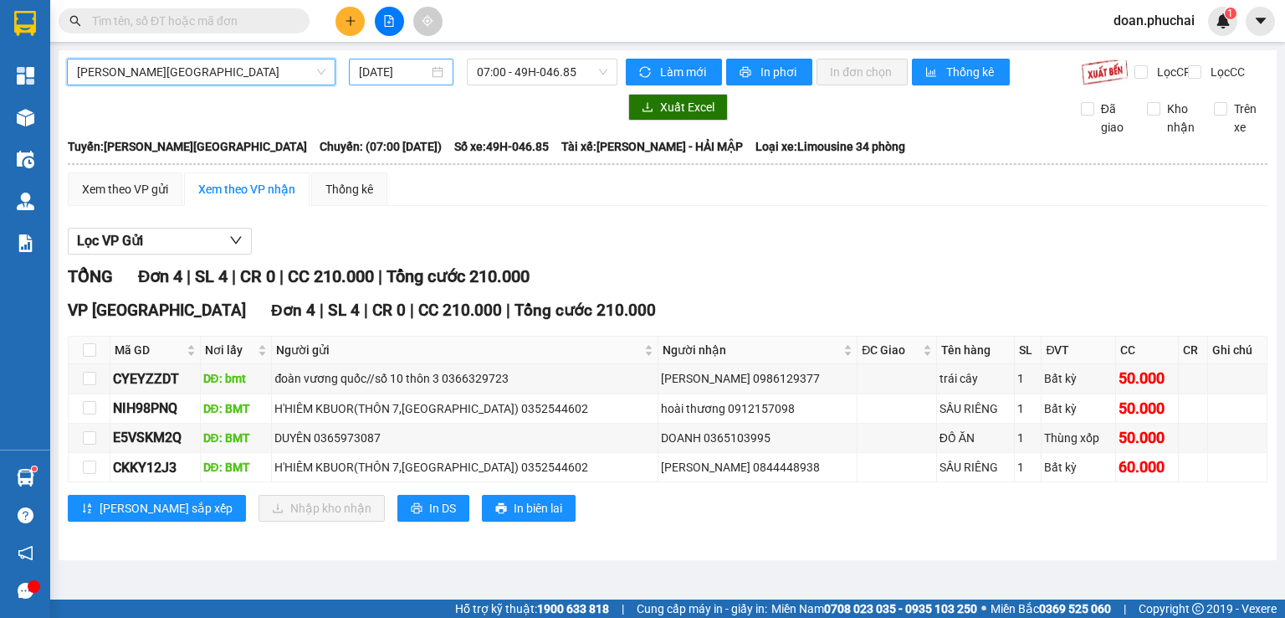
click at [406, 75] on input "[DATE]" at bounding box center [393, 72] width 69 height 18
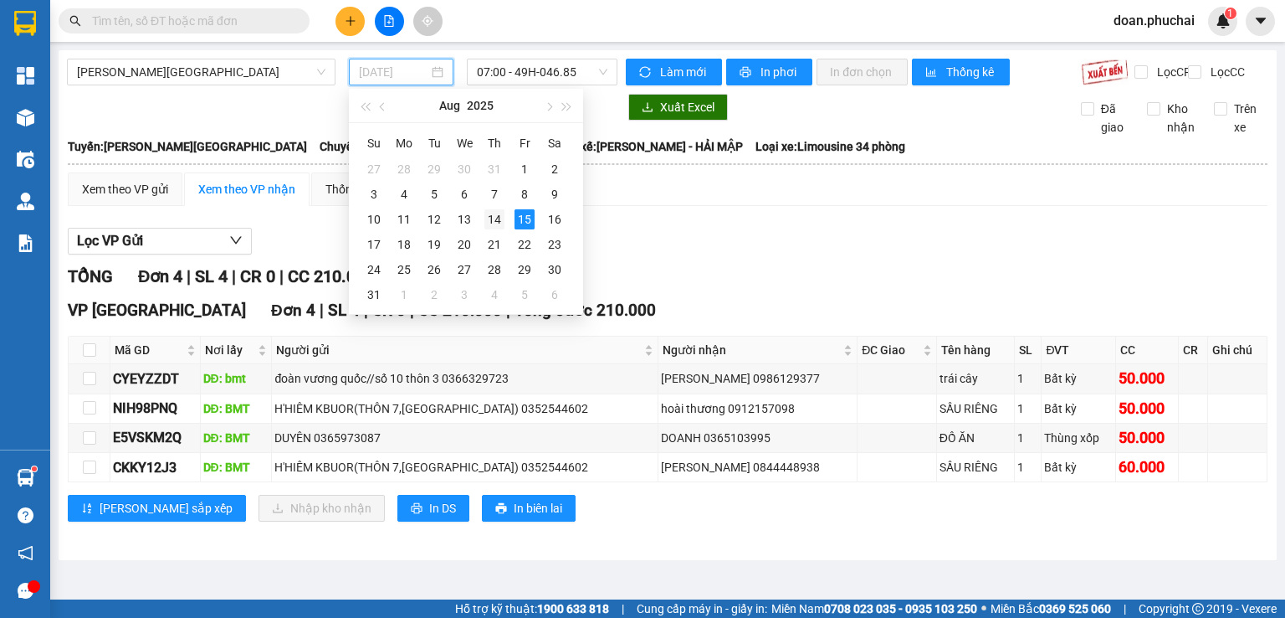
click at [500, 223] on div "14" at bounding box center [495, 219] width 20 height 20
type input "[DATE]"
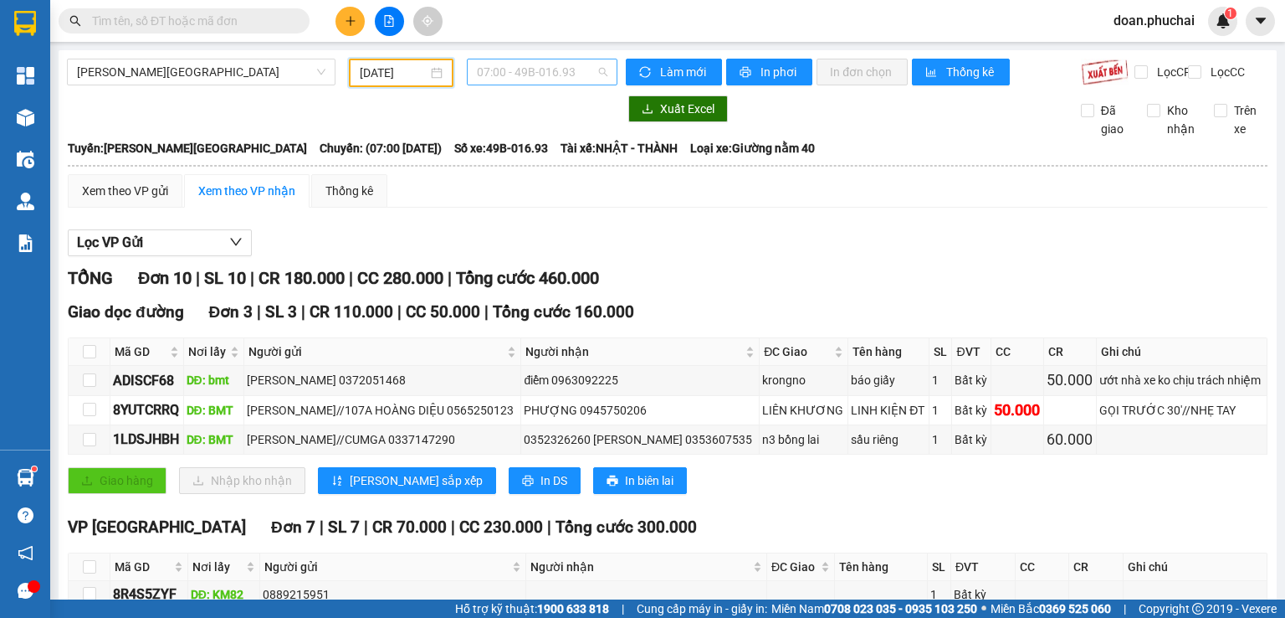
click at [534, 81] on span "07:00 - 49B-016.93" at bounding box center [542, 71] width 131 height 25
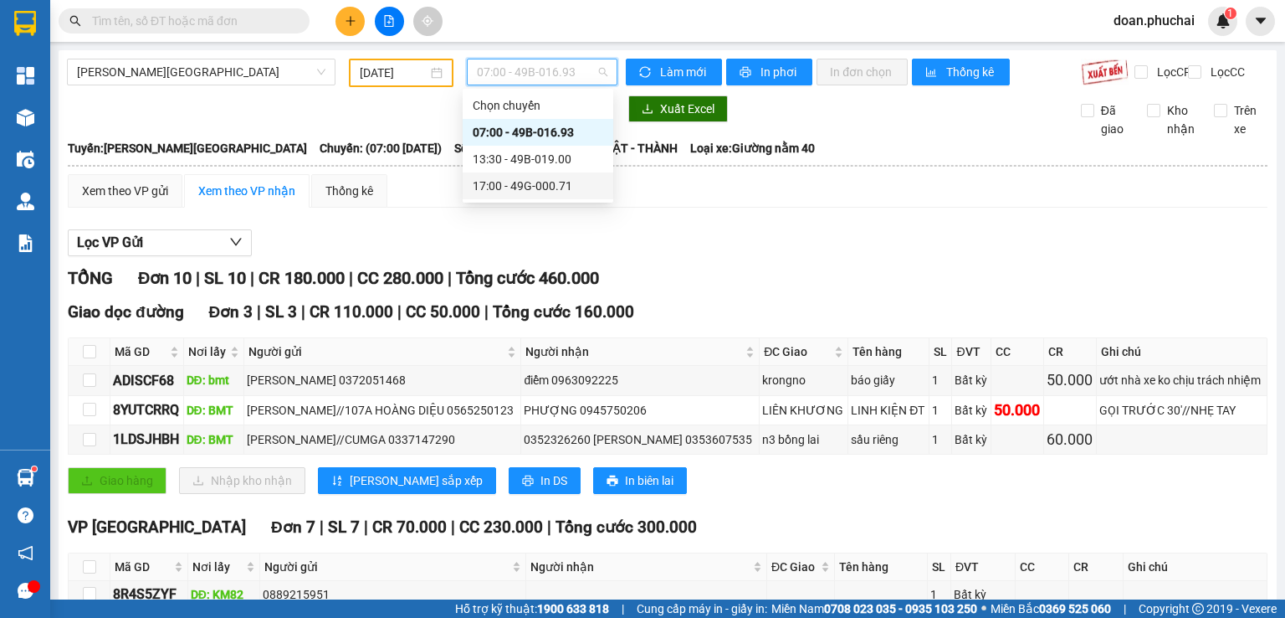
click at [560, 187] on div "17:00 - 49G-000.71" at bounding box center [538, 186] width 131 height 18
